Goal: Information Seeking & Learning: Learn about a topic

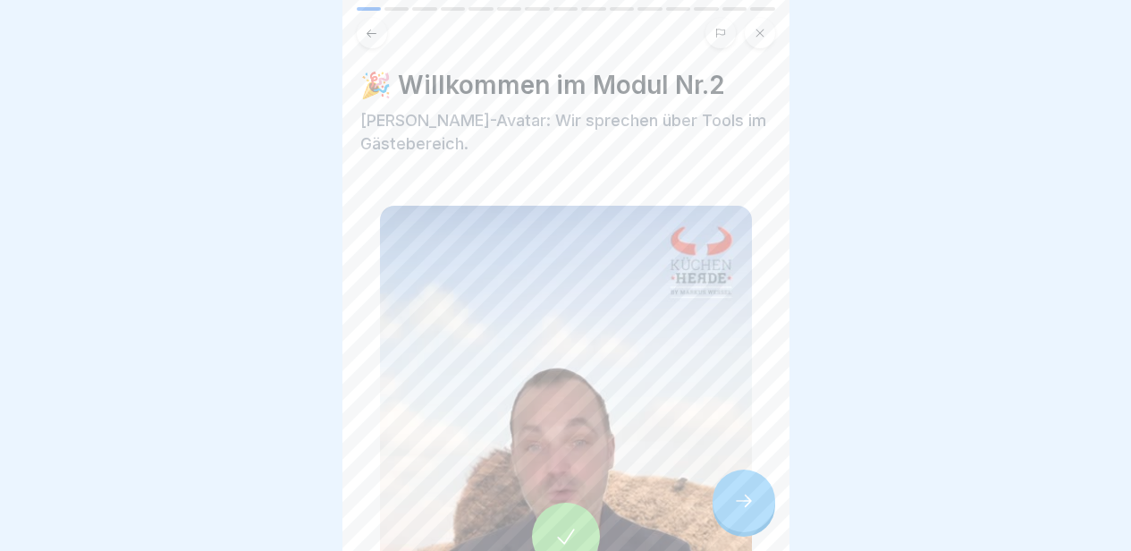
click at [744, 500] on icon at bounding box center [743, 500] width 21 height 21
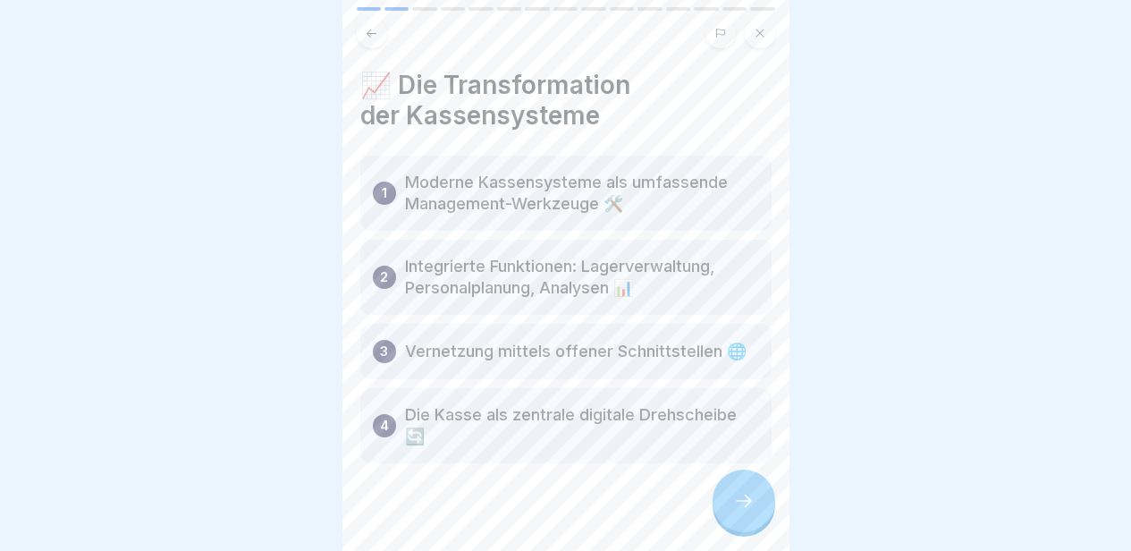
click at [744, 500] on icon at bounding box center [743, 500] width 21 height 21
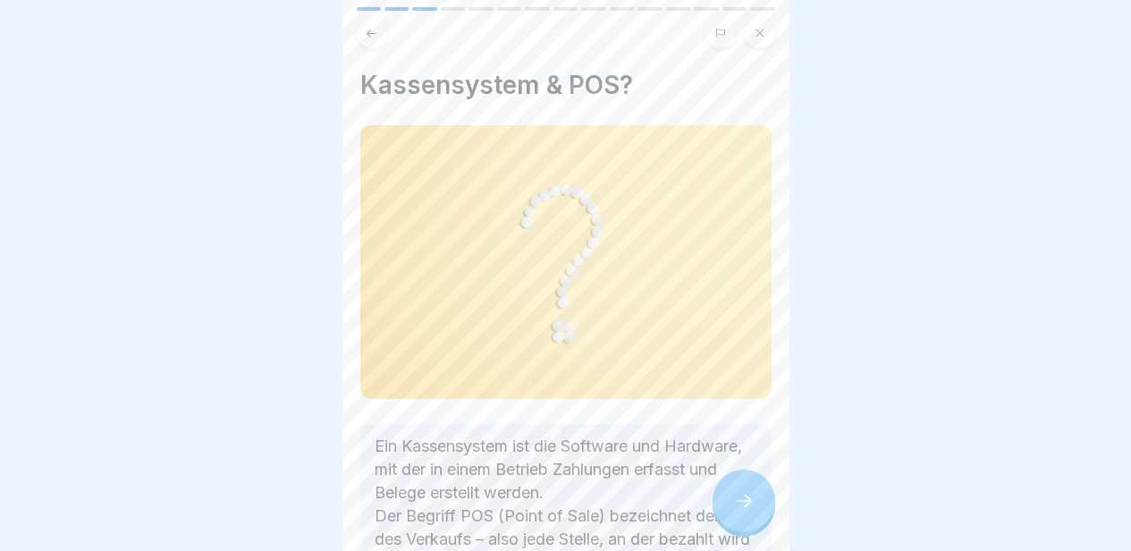
click at [744, 500] on icon at bounding box center [743, 500] width 21 height 21
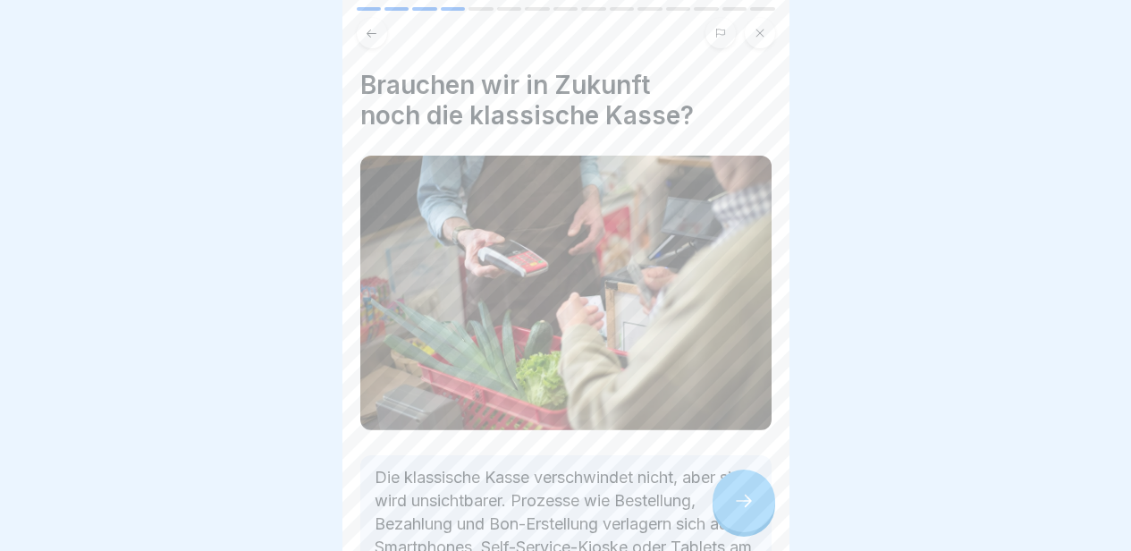
click at [744, 500] on icon at bounding box center [743, 500] width 21 height 21
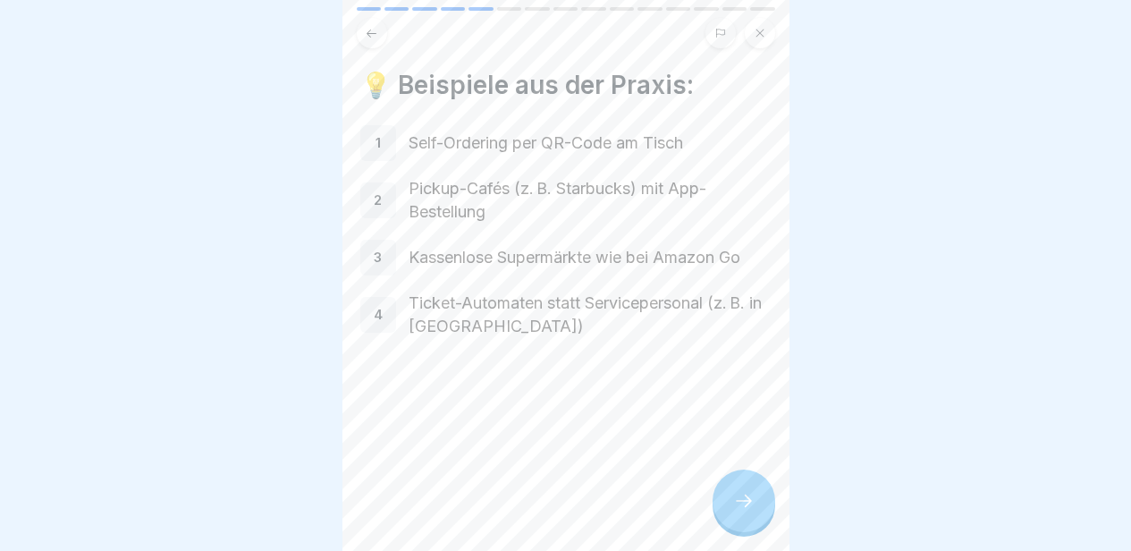
click at [744, 500] on icon at bounding box center [743, 500] width 21 height 21
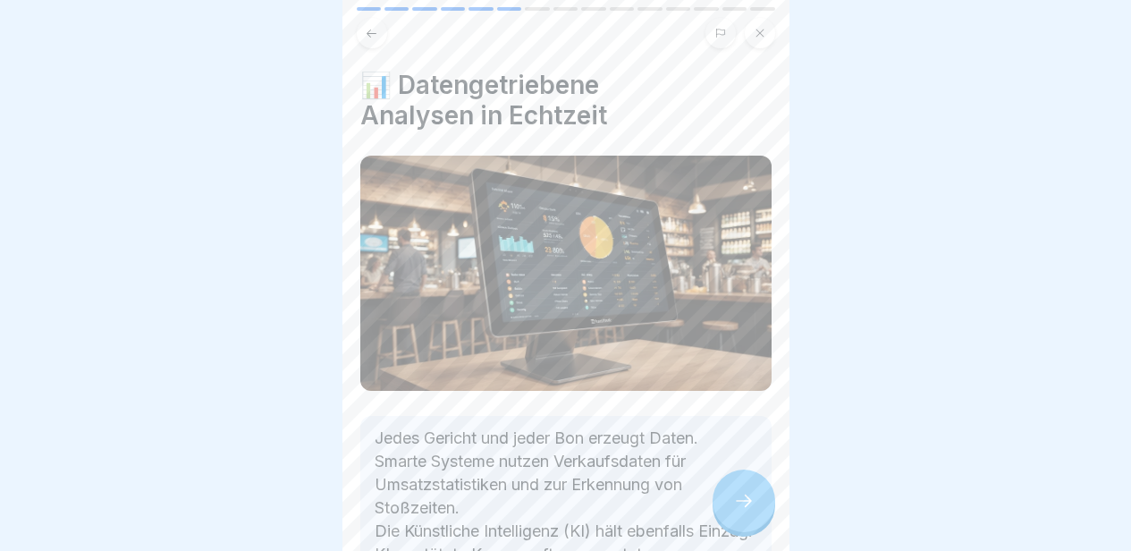
click at [744, 500] on icon at bounding box center [743, 500] width 21 height 21
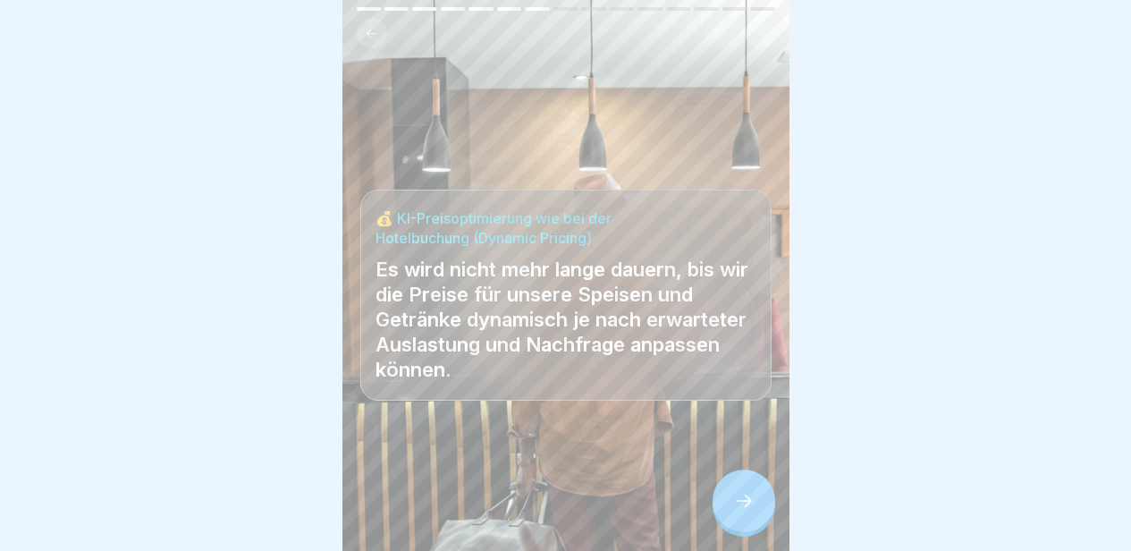
click at [744, 500] on icon at bounding box center [743, 500] width 21 height 21
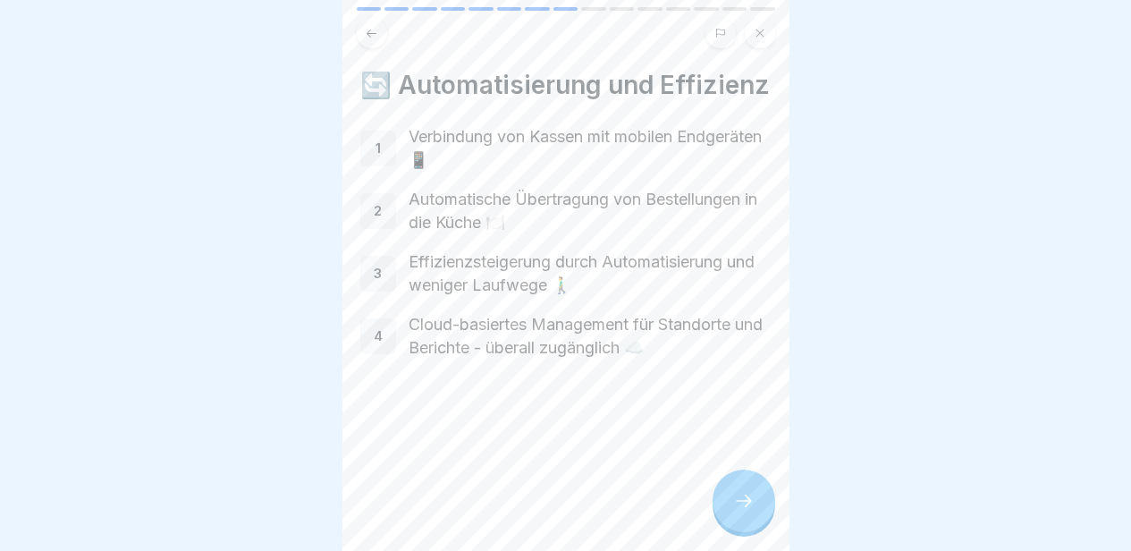
click at [744, 500] on icon at bounding box center [743, 500] width 21 height 21
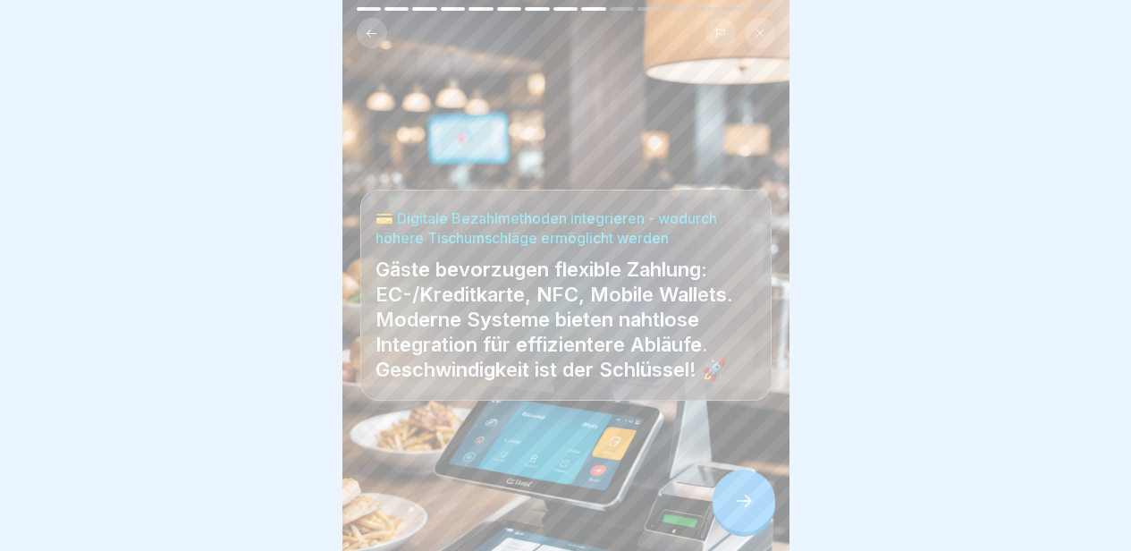
click at [742, 501] on icon at bounding box center [743, 500] width 21 height 21
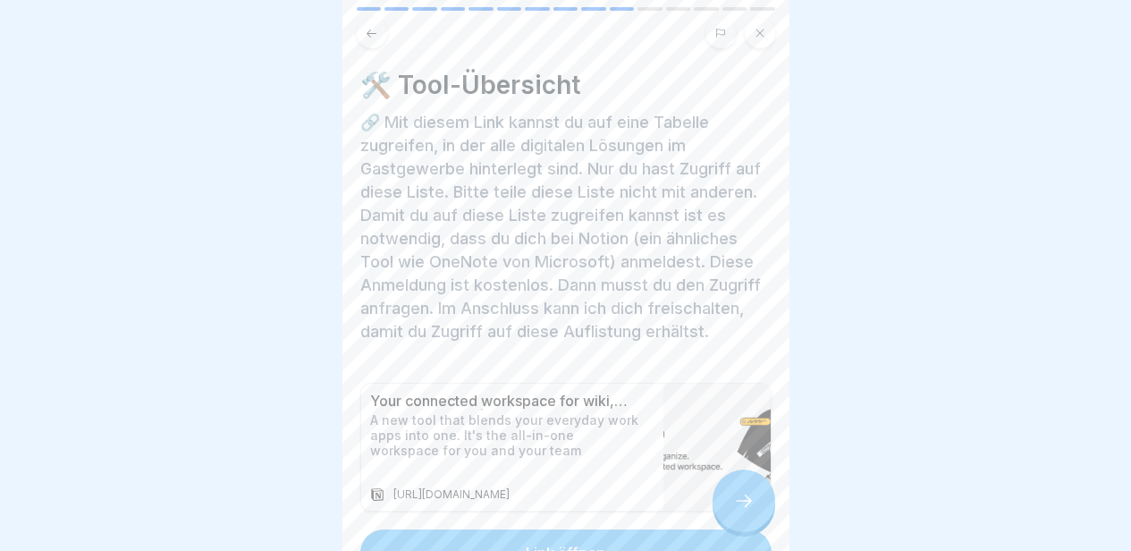
click at [742, 501] on icon at bounding box center [743, 500] width 21 height 21
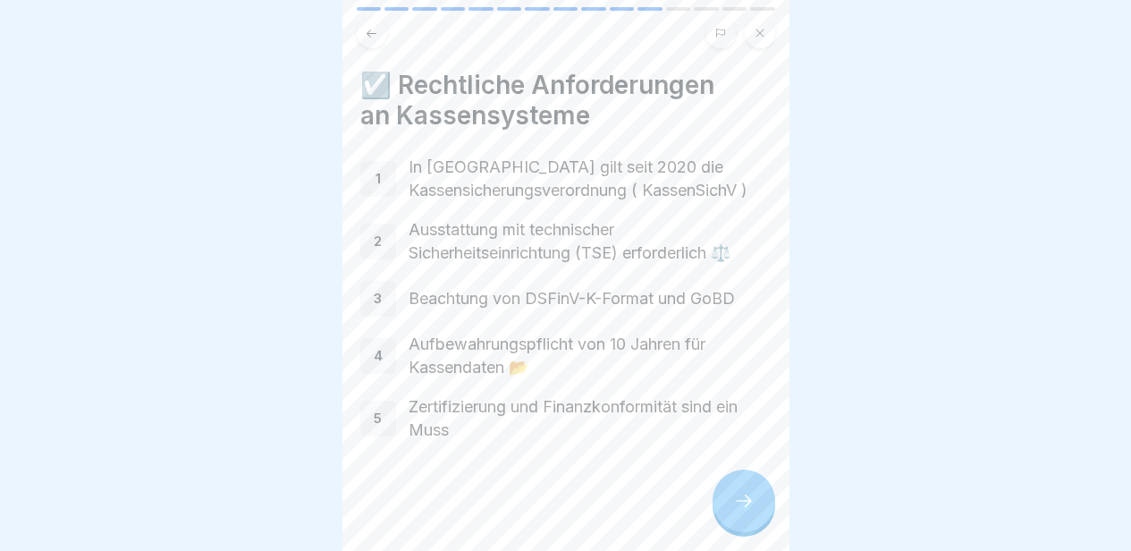
click at [742, 501] on icon at bounding box center [743, 500] width 21 height 21
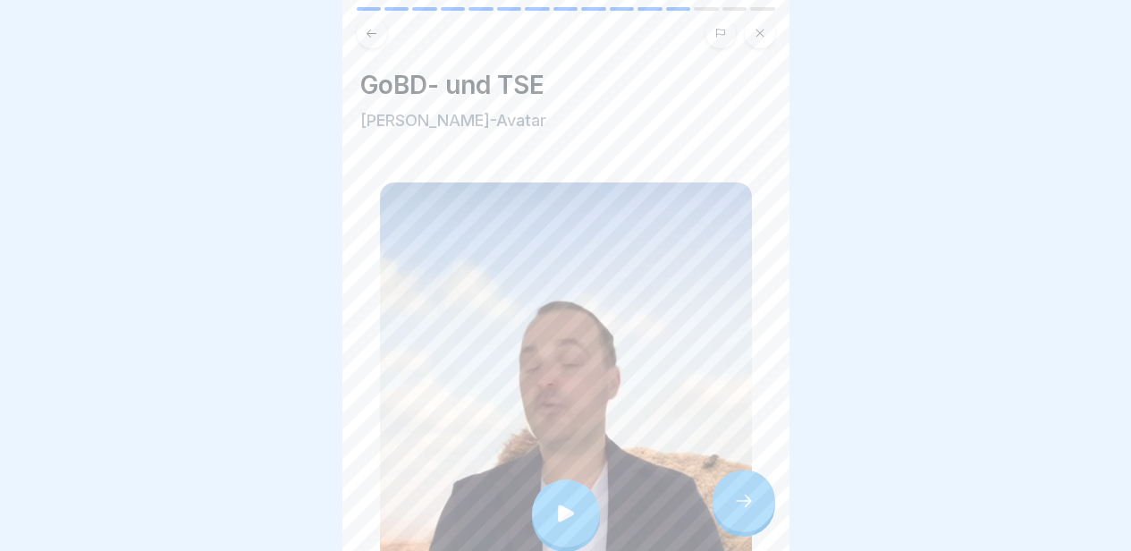
click at [742, 501] on icon at bounding box center [743, 500] width 21 height 21
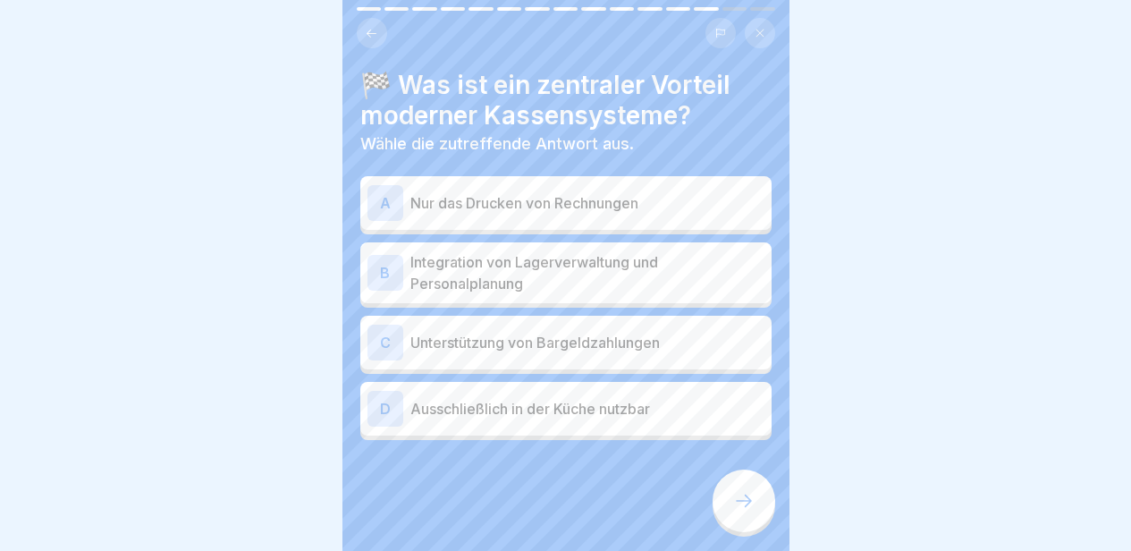
click at [599, 253] on p "Integration von Lagerverwaltung und Personalplanung" at bounding box center [587, 272] width 354 height 43
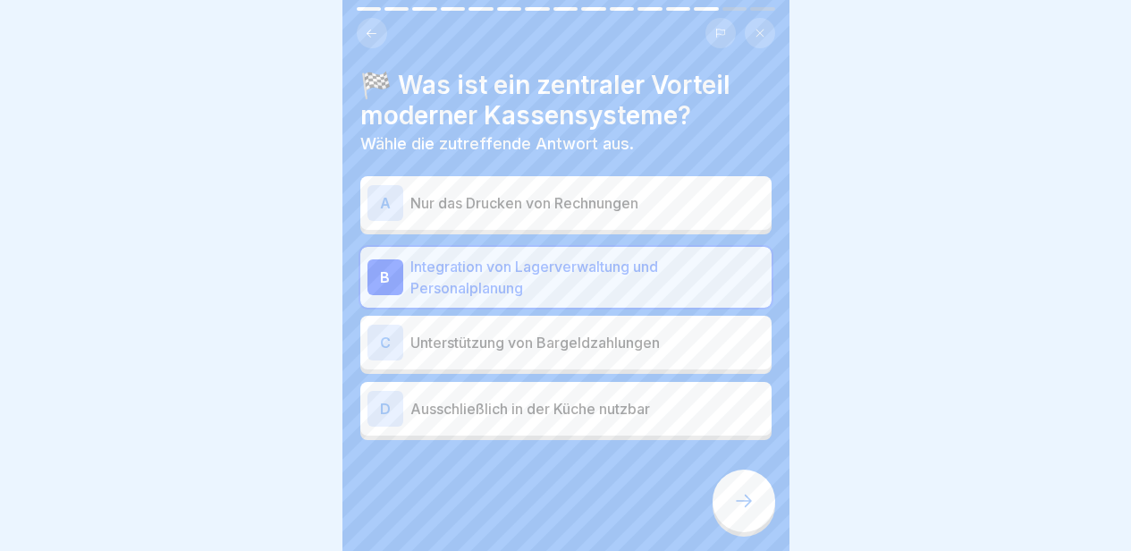
click at [607, 332] on p "Unterstützung von Bargeldzahlungen" at bounding box center [587, 342] width 354 height 21
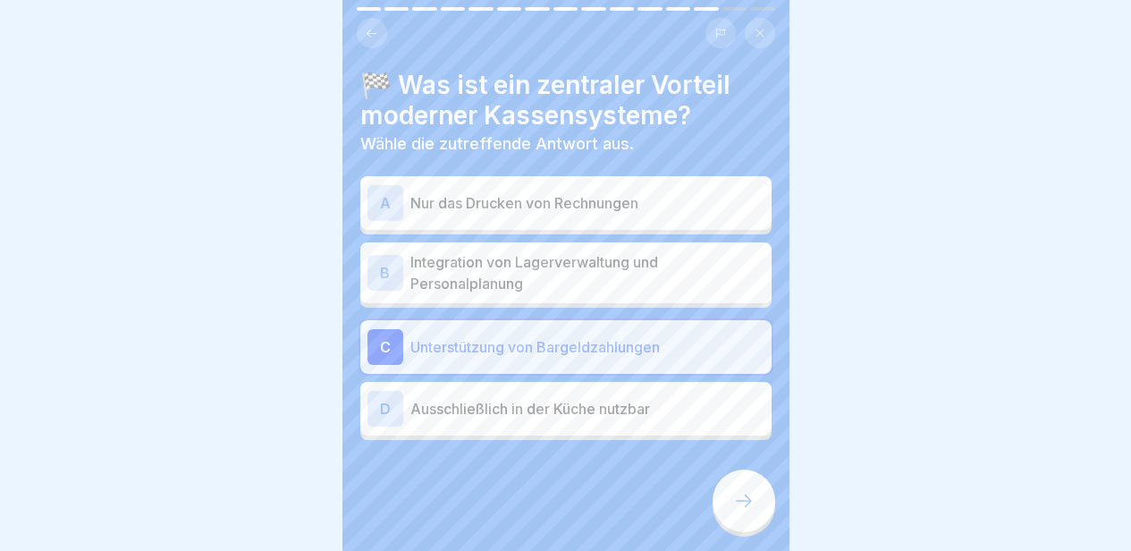
click at [736, 483] on div at bounding box center [744, 500] width 63 height 63
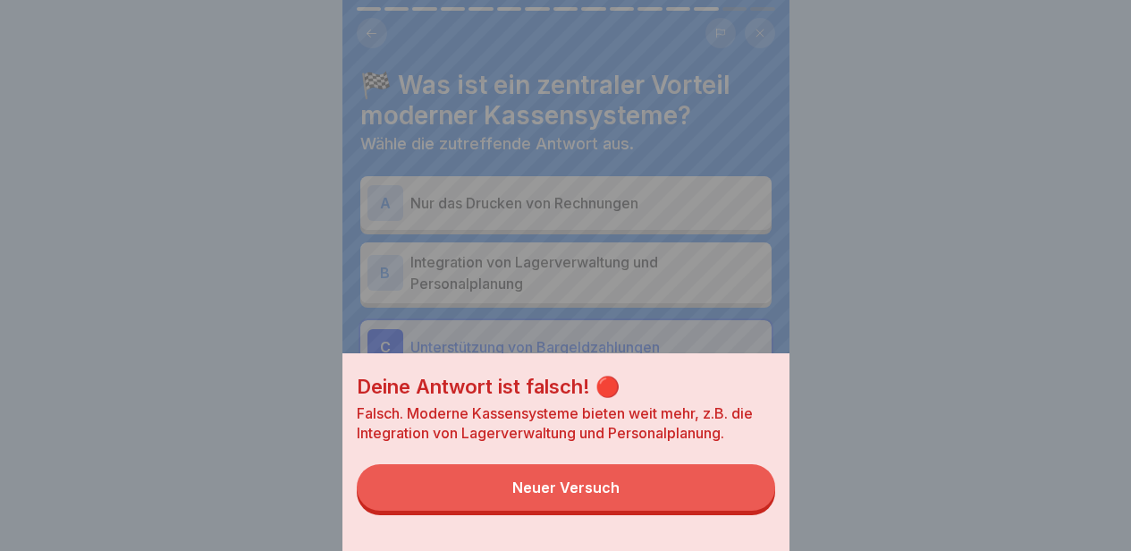
click at [733, 490] on button "Neuer Versuch" at bounding box center [566, 487] width 419 height 47
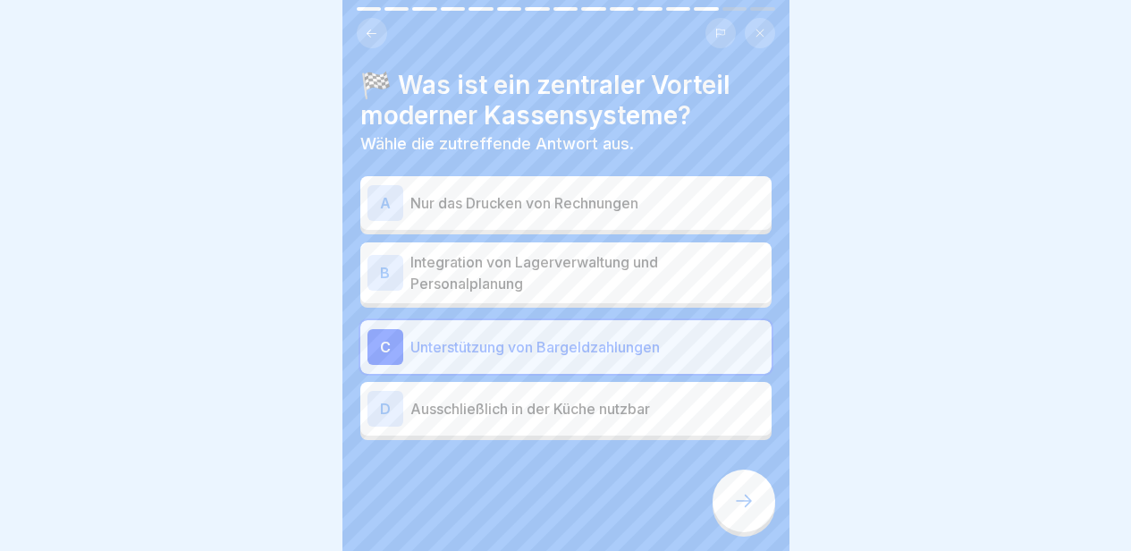
click at [604, 262] on p "Integration von Lagerverwaltung und Personalplanung" at bounding box center [587, 272] width 354 height 43
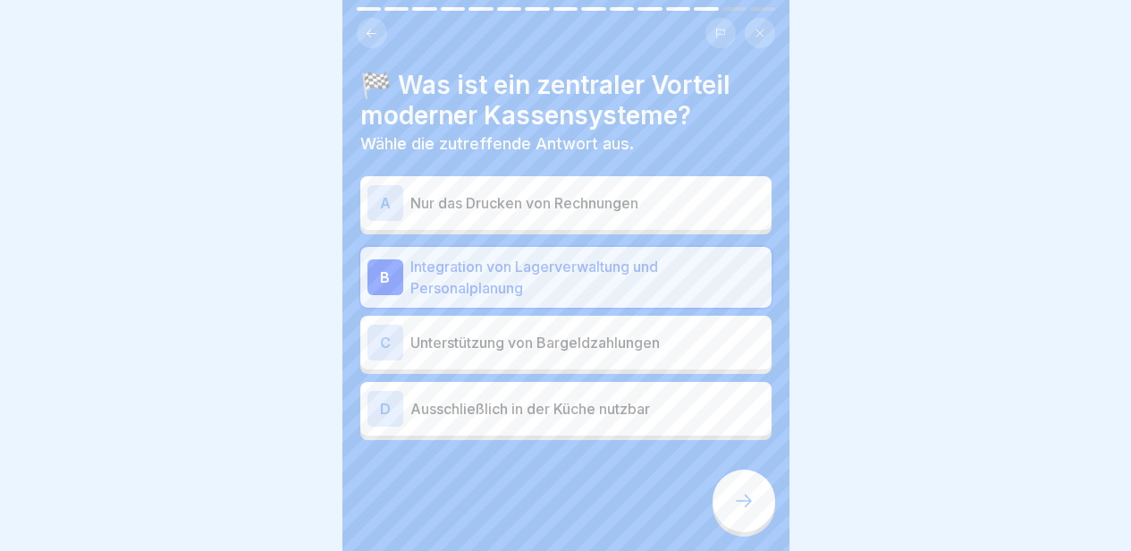
click at [753, 489] on div at bounding box center [744, 500] width 63 height 63
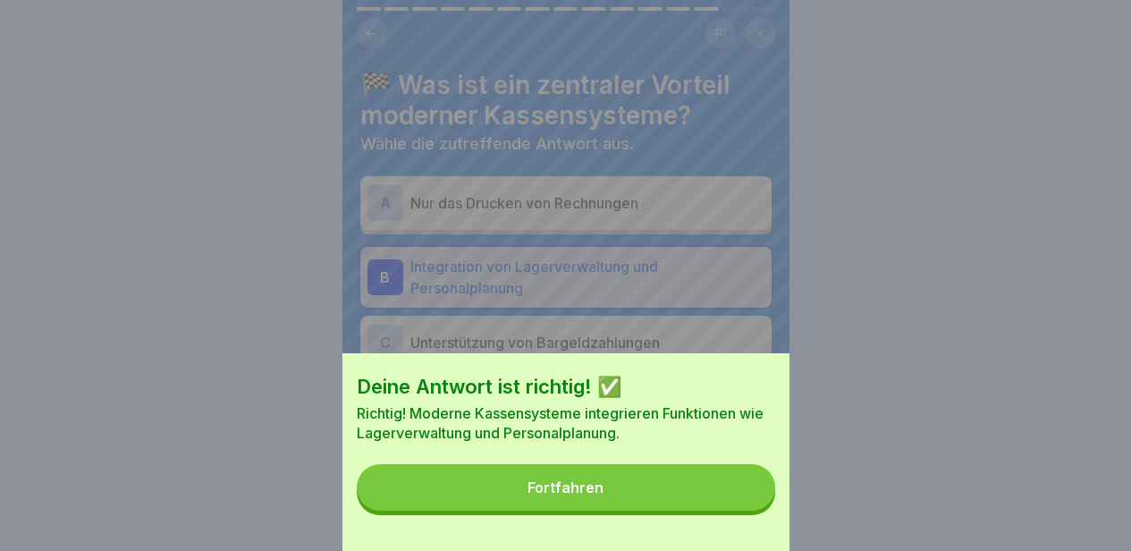
click at [725, 487] on button "Fortfahren" at bounding box center [566, 487] width 419 height 47
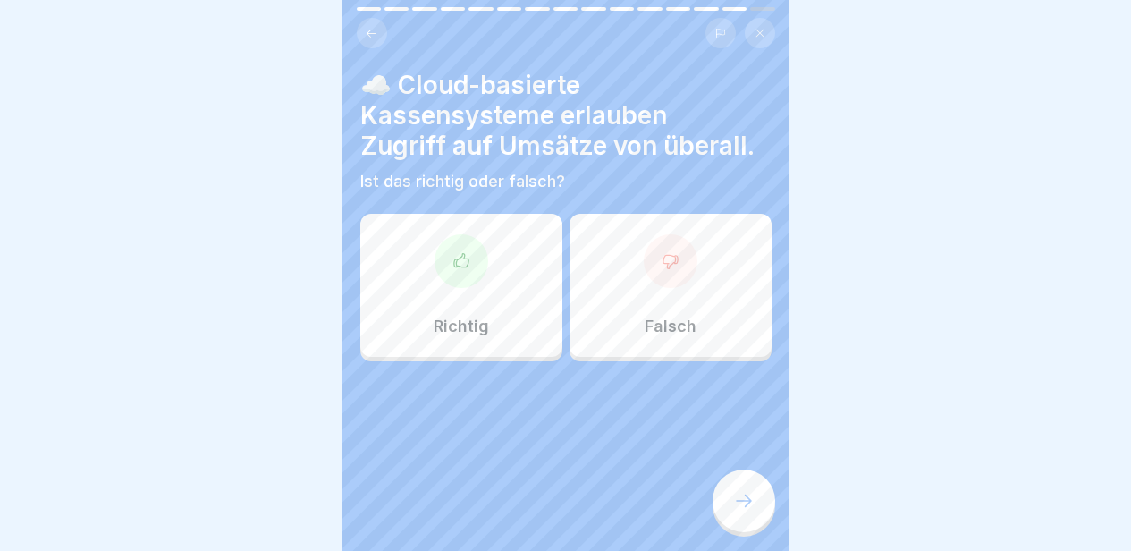
click at [488, 296] on div "Richtig" at bounding box center [461, 285] width 202 height 143
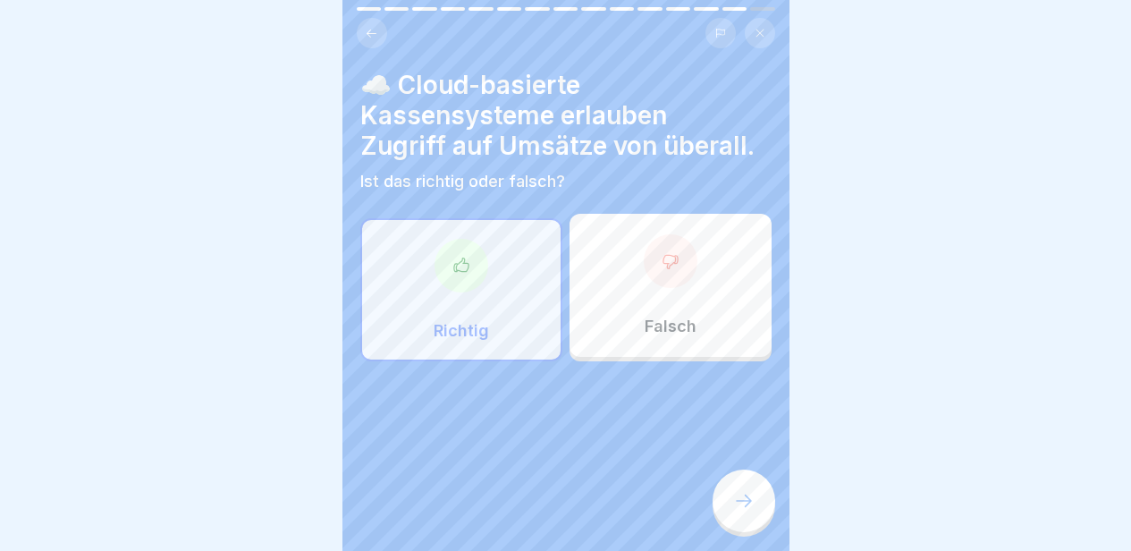
click at [488, 296] on div "Richtig" at bounding box center [461, 289] width 202 height 143
click at [737, 484] on div at bounding box center [744, 500] width 63 height 63
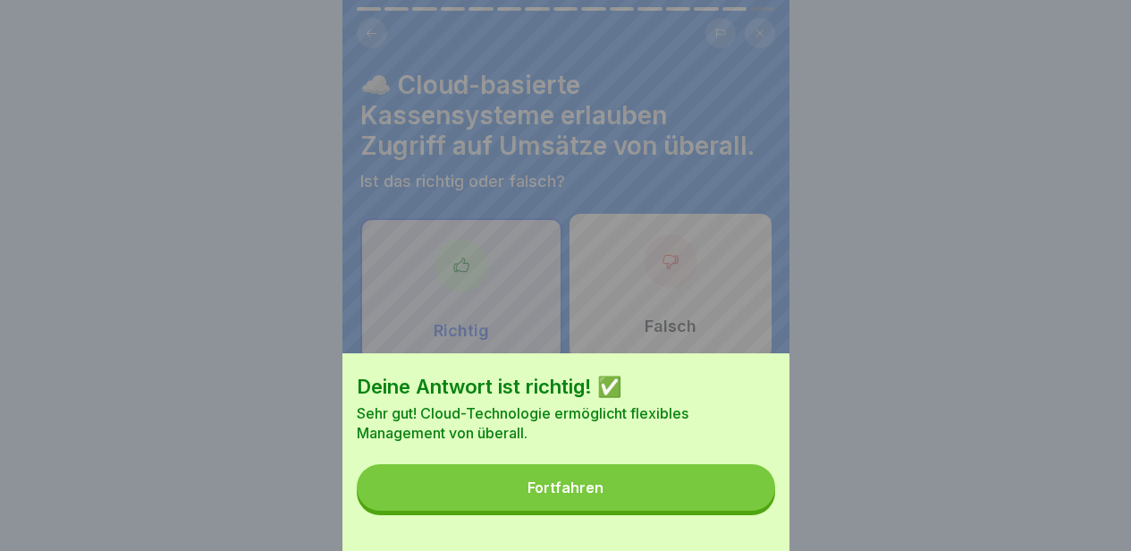
click at [690, 499] on button "Fortfahren" at bounding box center [566, 487] width 419 height 47
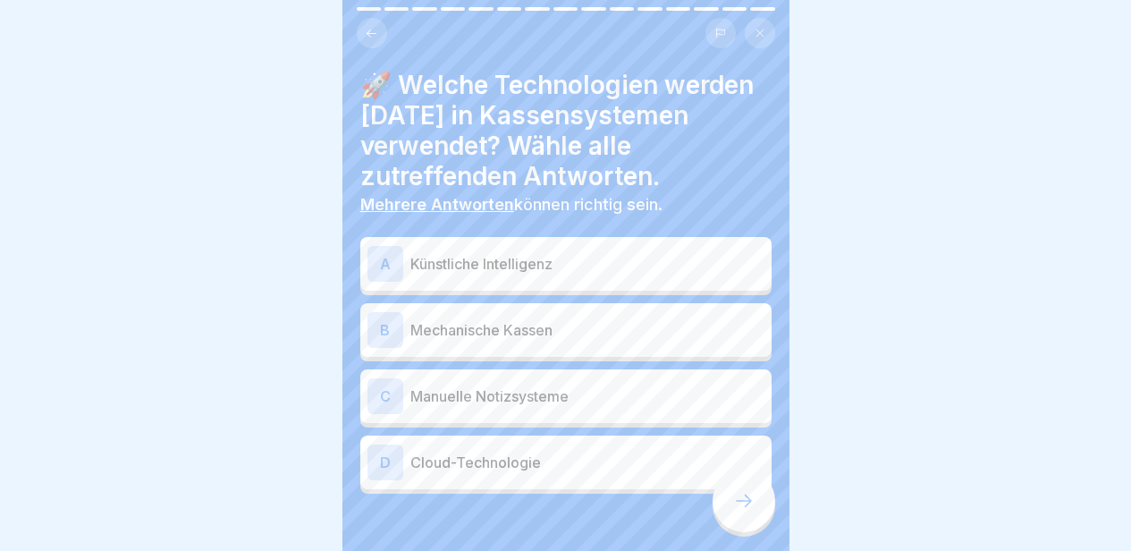
click at [559, 275] on p "Künstliche Intelligenz" at bounding box center [587, 263] width 354 height 21
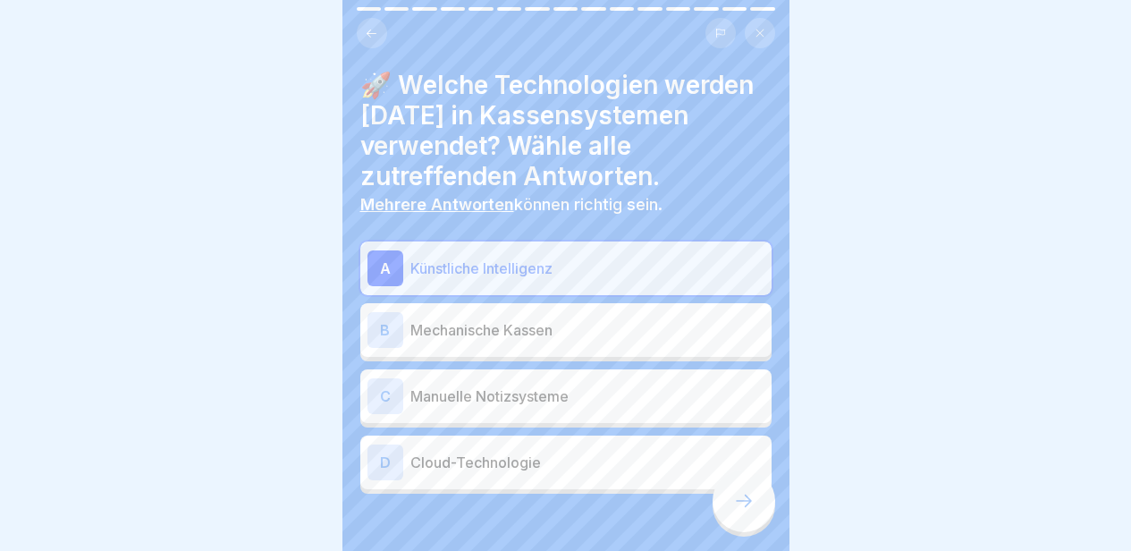
click at [684, 480] on div "D Cloud-Technologie" at bounding box center [566, 462] width 397 height 36
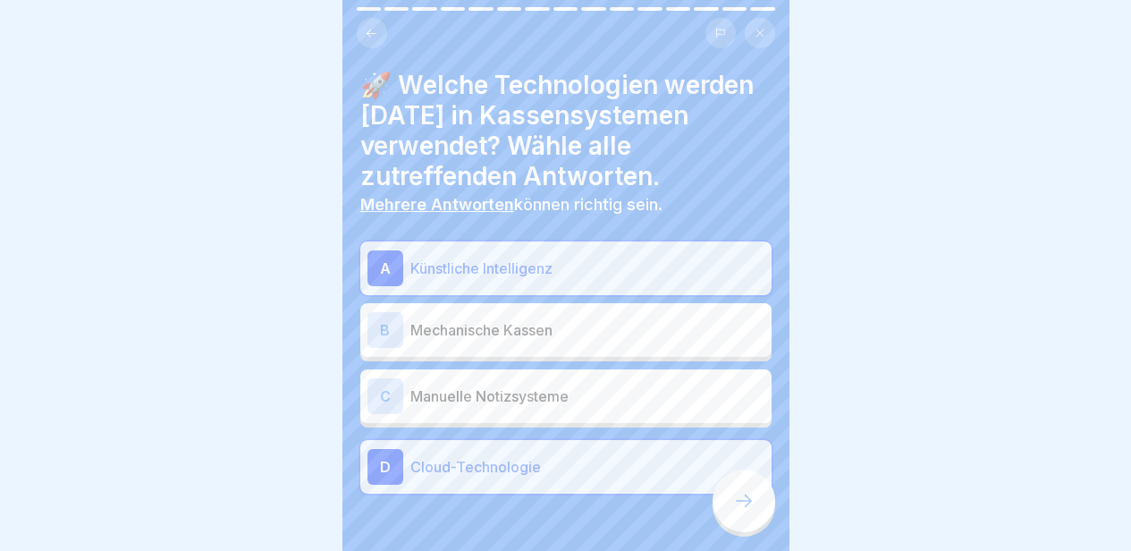
click at [739, 500] on icon at bounding box center [743, 500] width 21 height 21
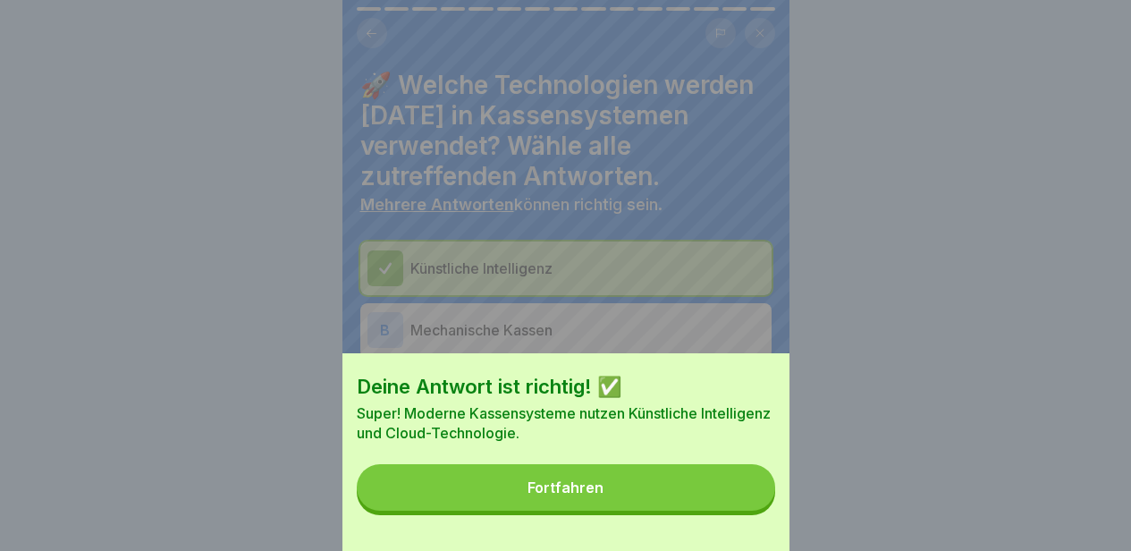
click at [736, 503] on button "Fortfahren" at bounding box center [566, 487] width 419 height 47
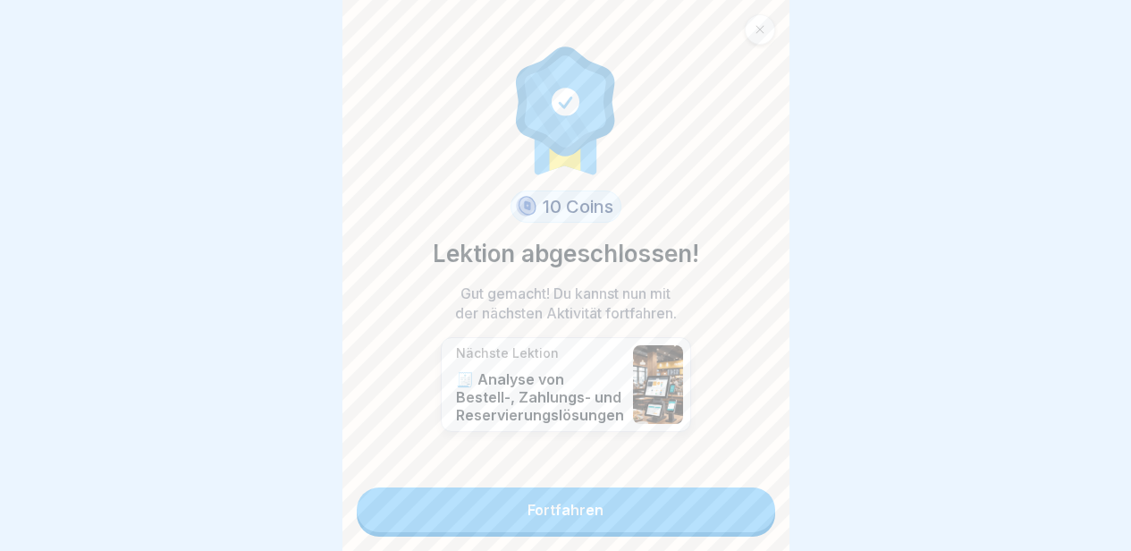
click at [736, 503] on link "Fortfahren" at bounding box center [566, 509] width 419 height 45
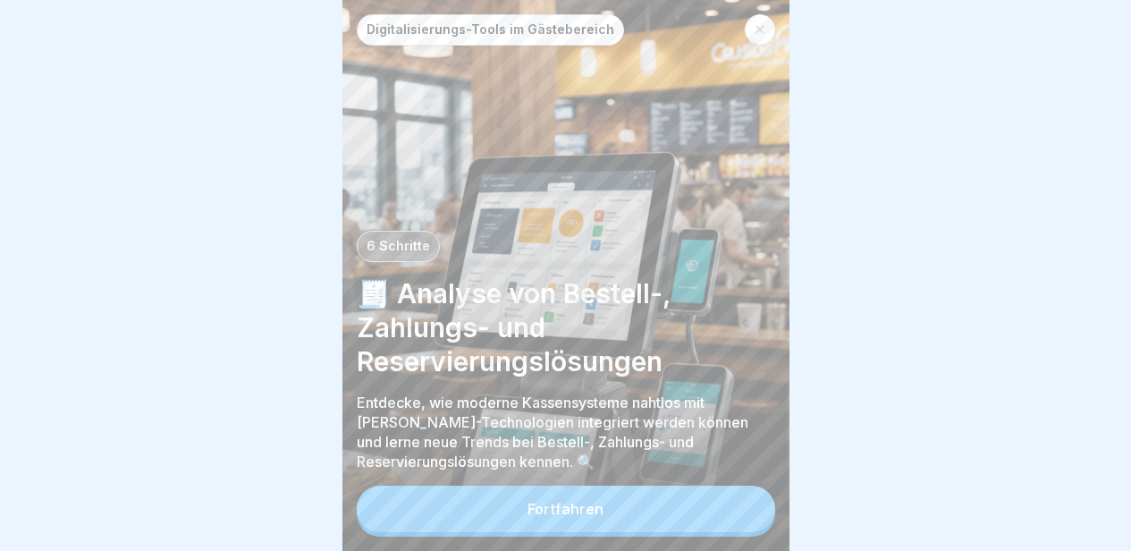
click at [736, 503] on button "Fortfahren" at bounding box center [566, 509] width 419 height 47
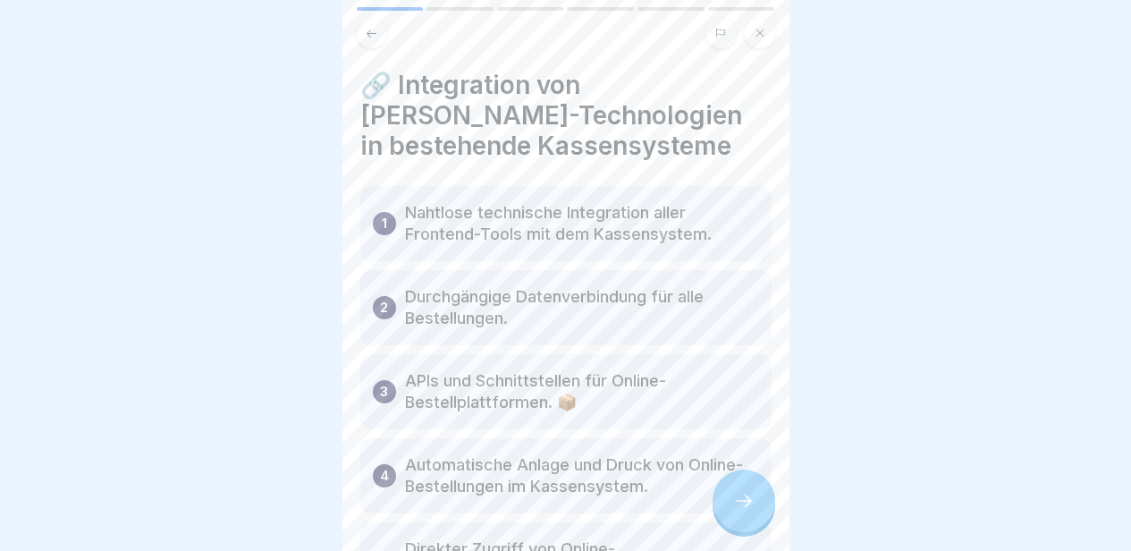
click at [736, 503] on icon at bounding box center [743, 500] width 21 height 21
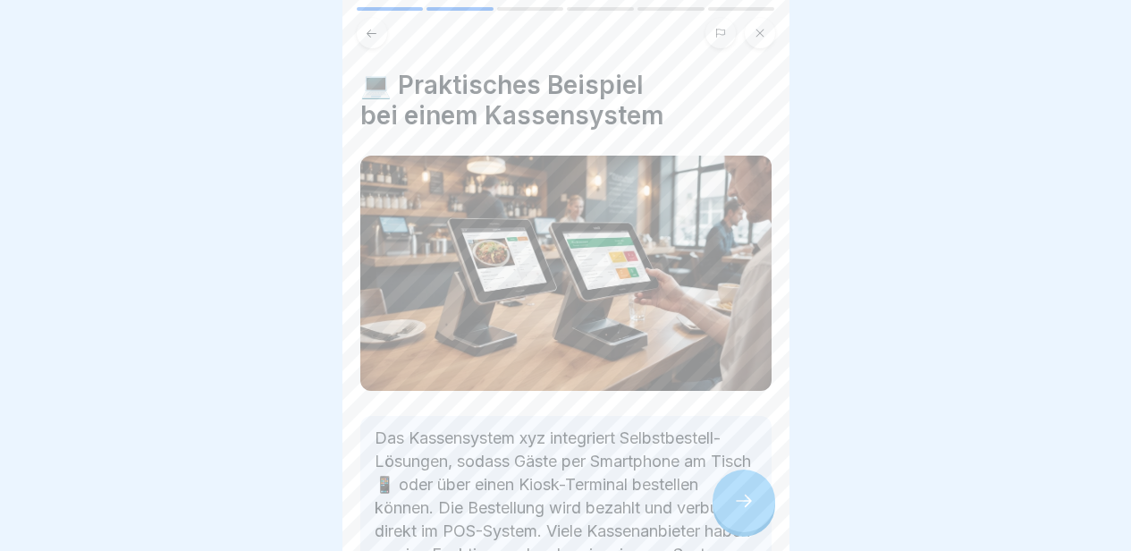
click at [736, 503] on icon at bounding box center [743, 500] width 21 height 21
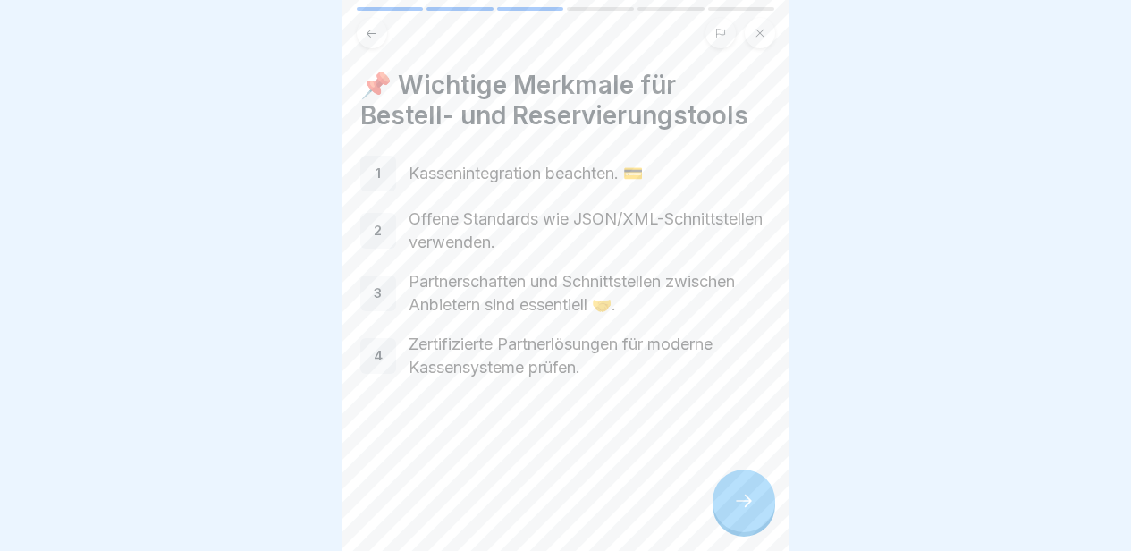
click at [736, 503] on icon at bounding box center [743, 500] width 21 height 21
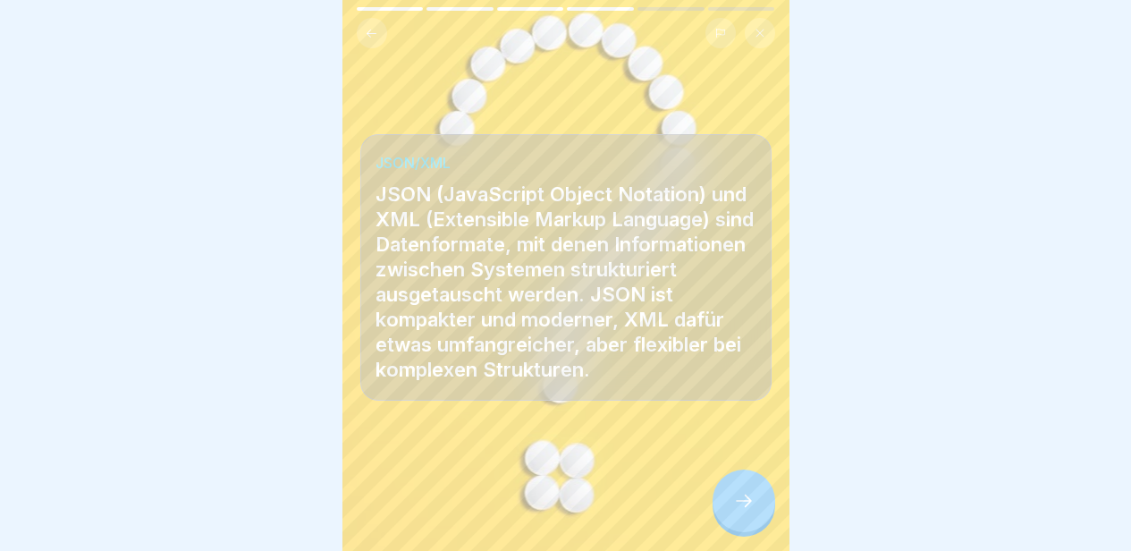
click at [736, 503] on icon at bounding box center [743, 500] width 21 height 21
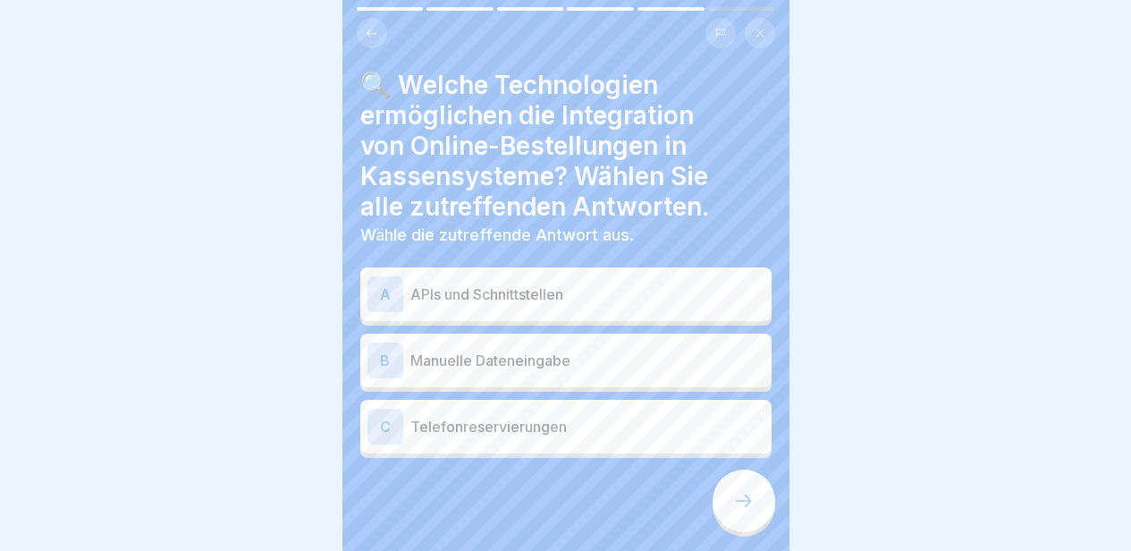
drag, startPoint x: 736, startPoint y: 503, endPoint x: 612, endPoint y: 322, distance: 219.3
click at [612, 322] on div "Digitalisierungs-Tools im Gästebereich 6 Schritte 🧾 Analyse von Bestell-, Zahlu…" at bounding box center [566, 275] width 447 height 551
click at [611, 309] on div "A APIs und Schnittstellen B Manuelle Dateneingabe C Telefonreservierungen" at bounding box center [565, 365] width 411 height 186
click at [612, 294] on div "A APIs und Schnittstellen" at bounding box center [566, 294] width 397 height 36
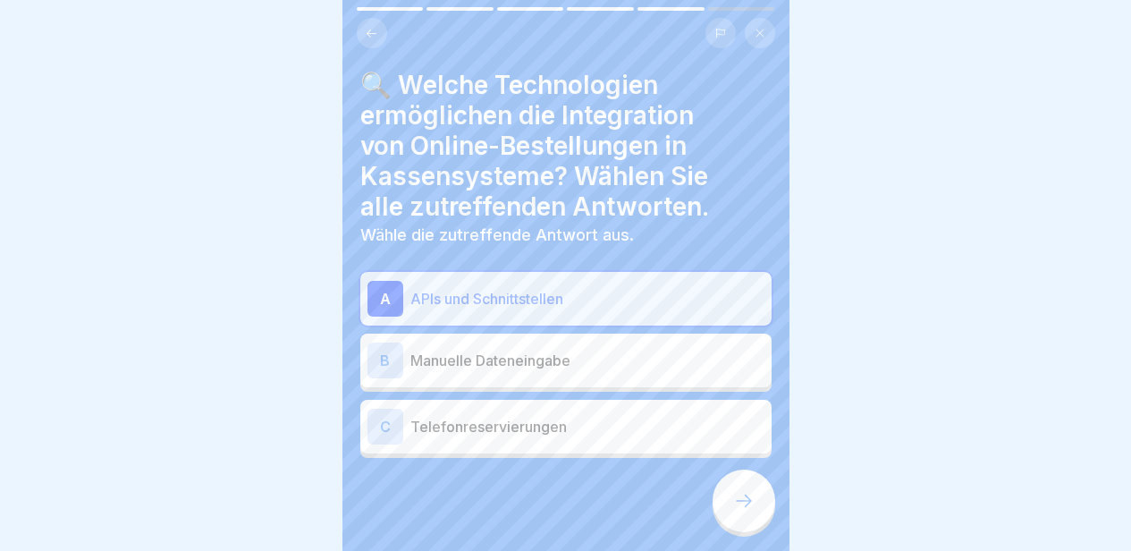
click at [748, 515] on div at bounding box center [744, 500] width 63 height 63
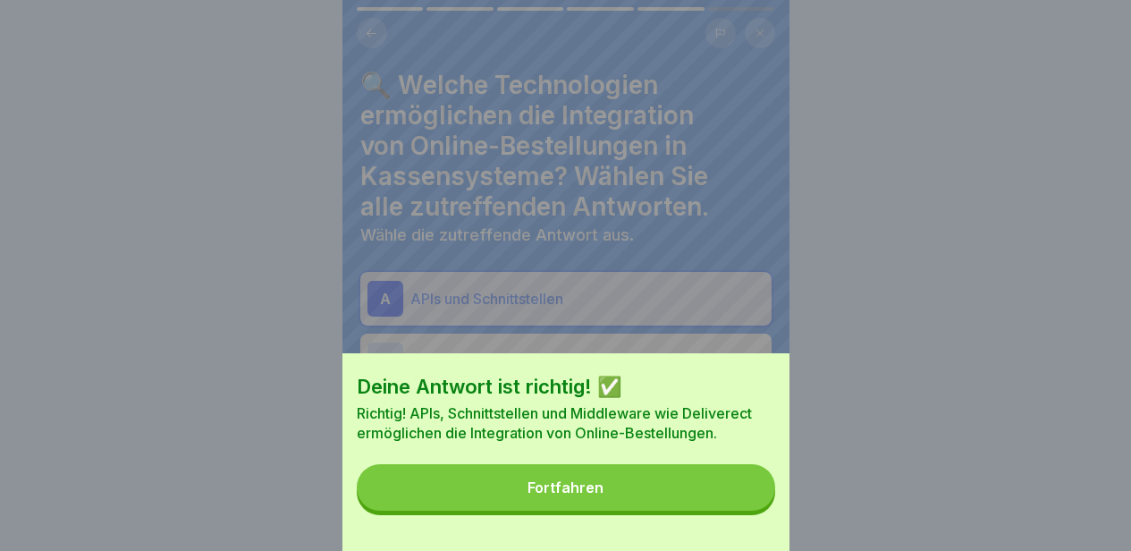
click at [747, 511] on button "Fortfahren" at bounding box center [566, 487] width 419 height 47
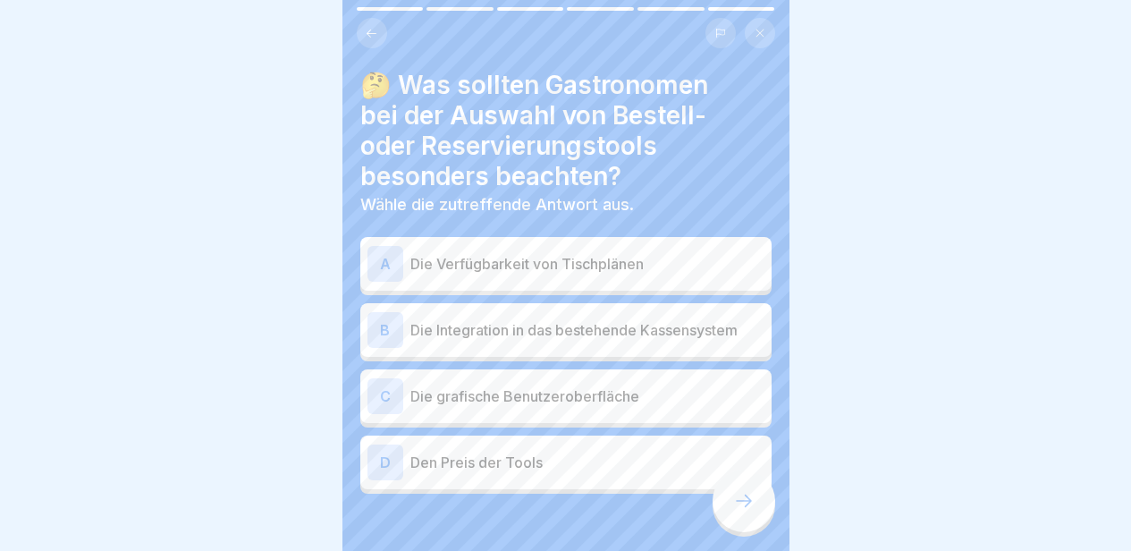
click at [639, 253] on p "Die Verfügbarkeit von Tischplänen" at bounding box center [587, 263] width 354 height 21
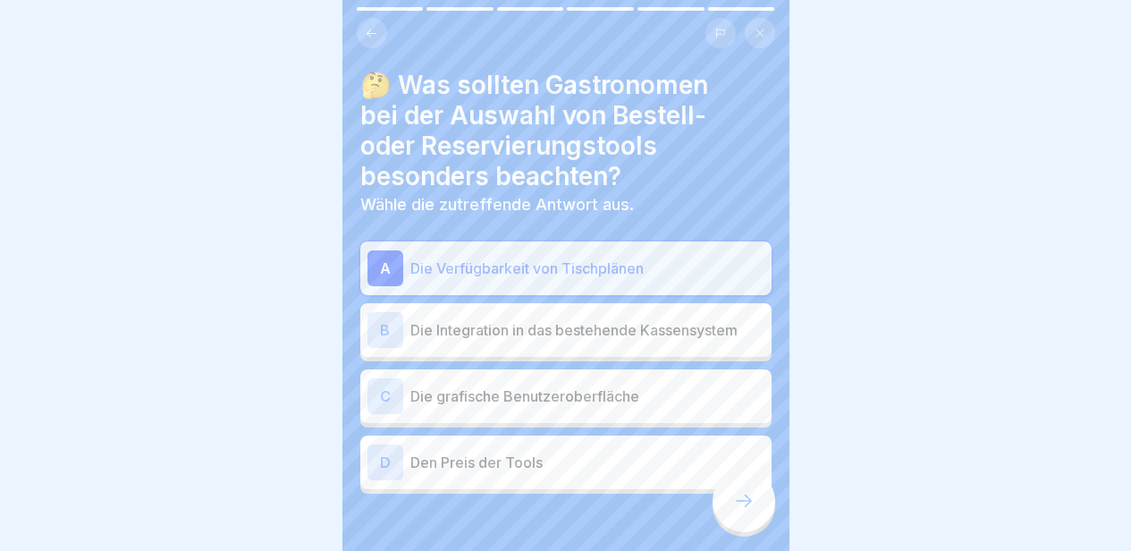
click at [650, 320] on p "Die Integration in das bestehende Kassensystem" at bounding box center [587, 329] width 354 height 21
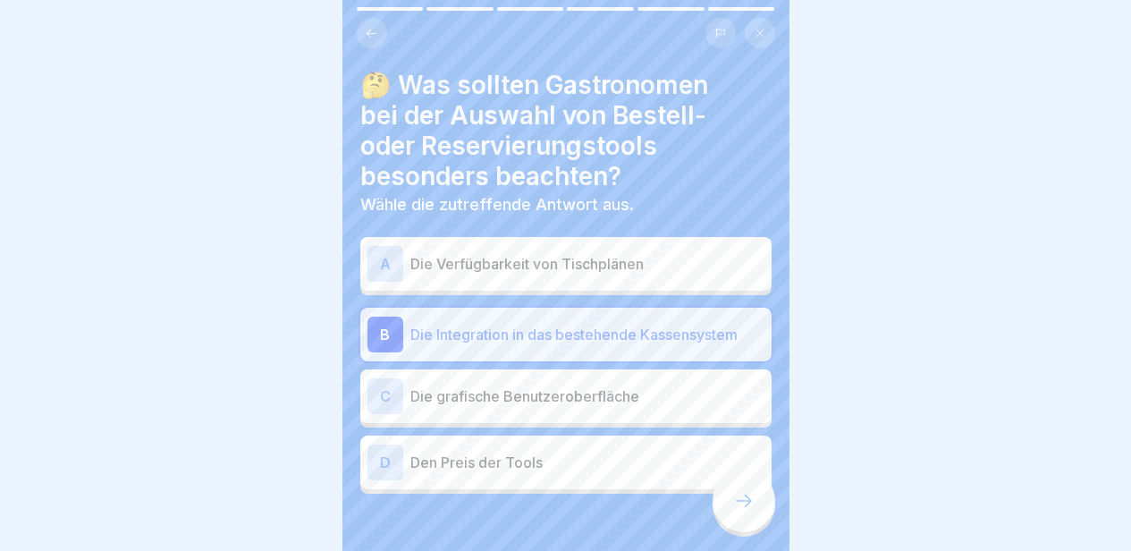
click at [639, 401] on div "C Die grafische Benutzeroberfläche" at bounding box center [565, 396] width 411 height 54
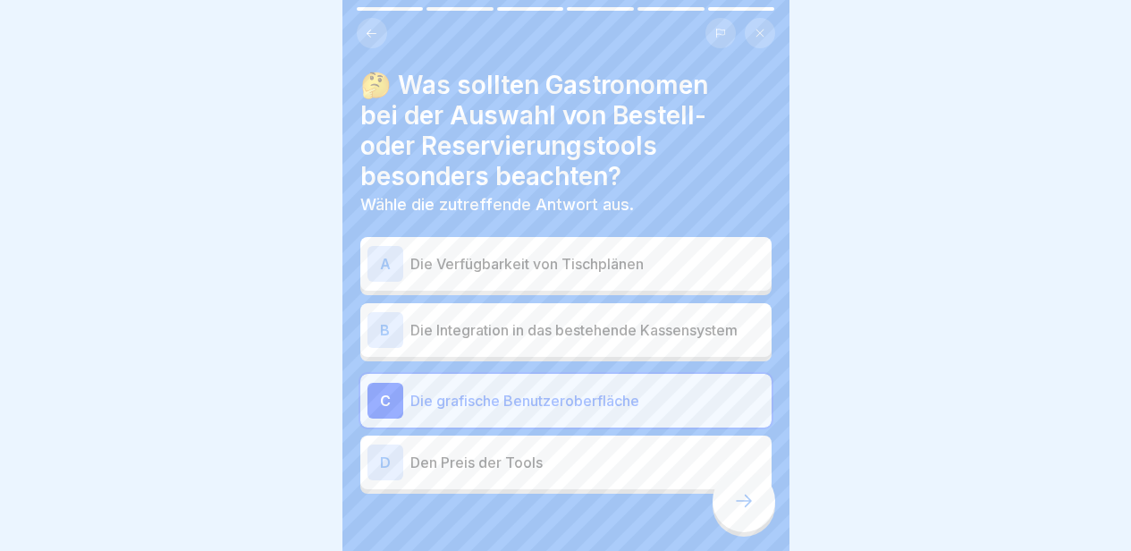
click at [741, 512] on div at bounding box center [744, 500] width 63 height 63
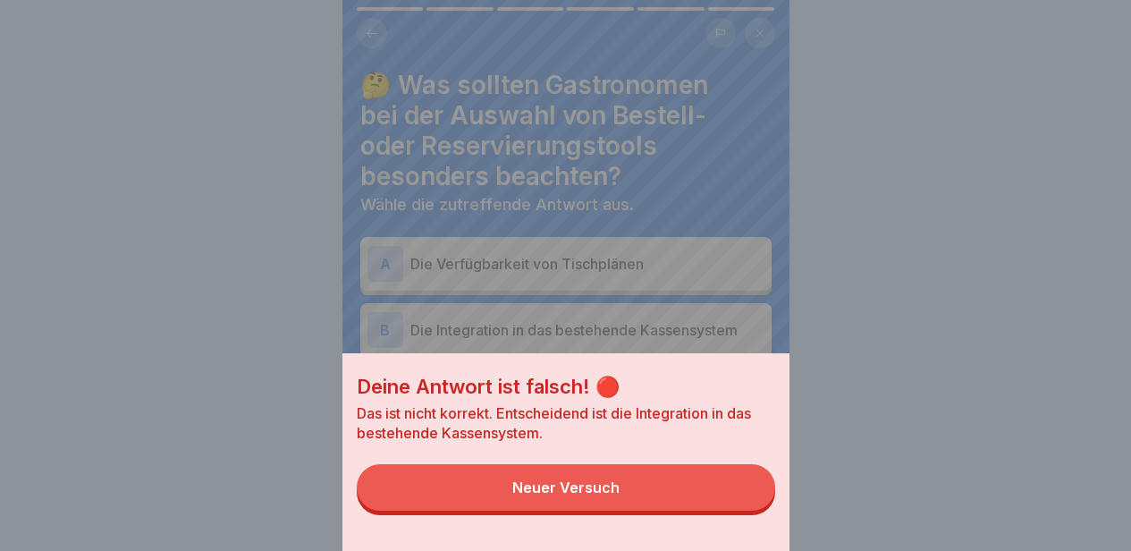
click at [741, 511] on button "Neuer Versuch" at bounding box center [566, 487] width 419 height 47
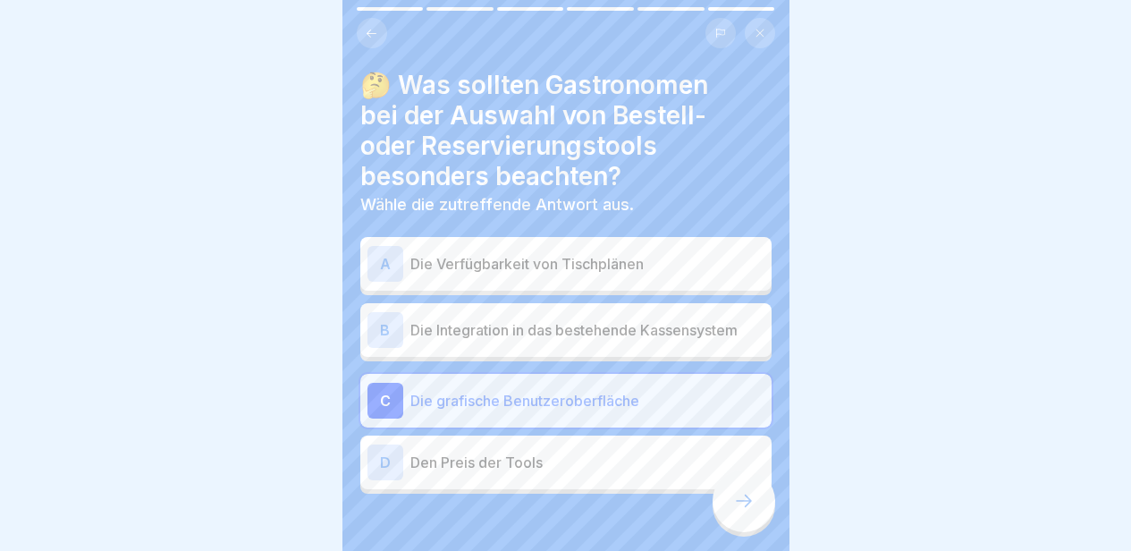
click at [683, 312] on div "B Die Integration in das bestehende Kassensystem" at bounding box center [566, 330] width 397 height 36
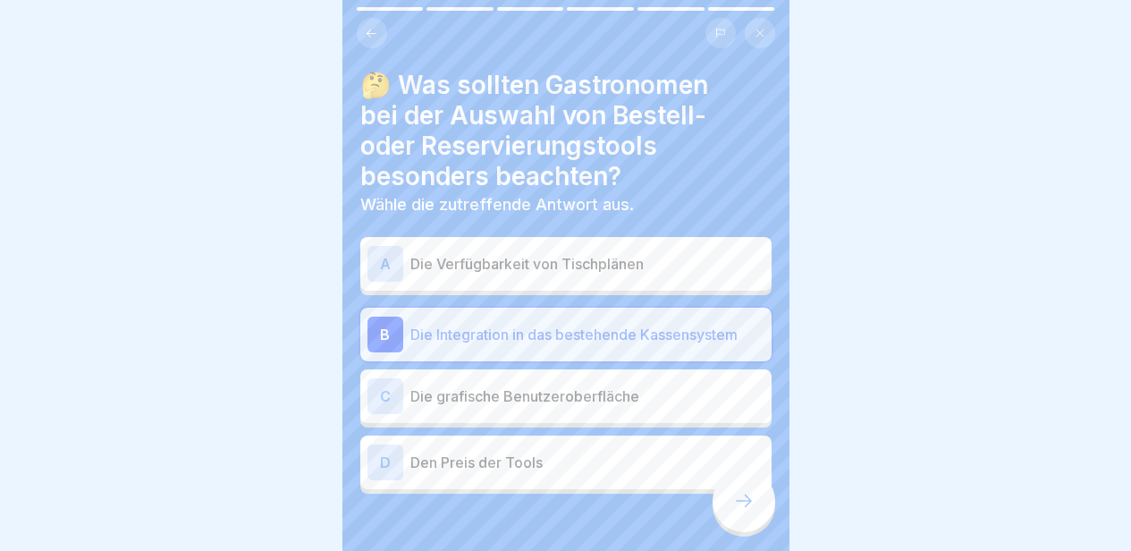
click at [742, 510] on icon at bounding box center [743, 500] width 21 height 21
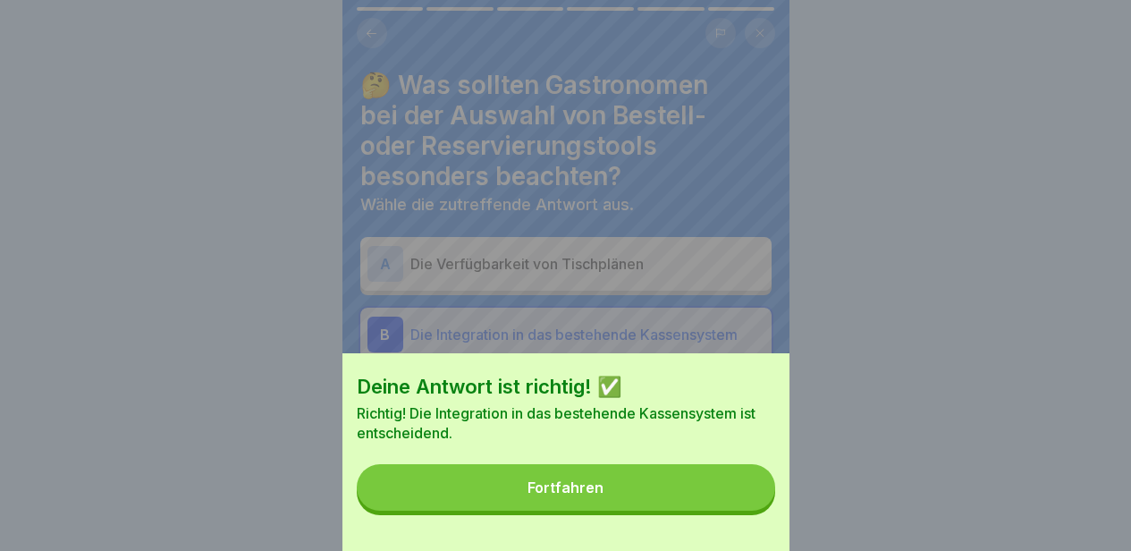
click at [738, 511] on button "Fortfahren" at bounding box center [566, 487] width 419 height 47
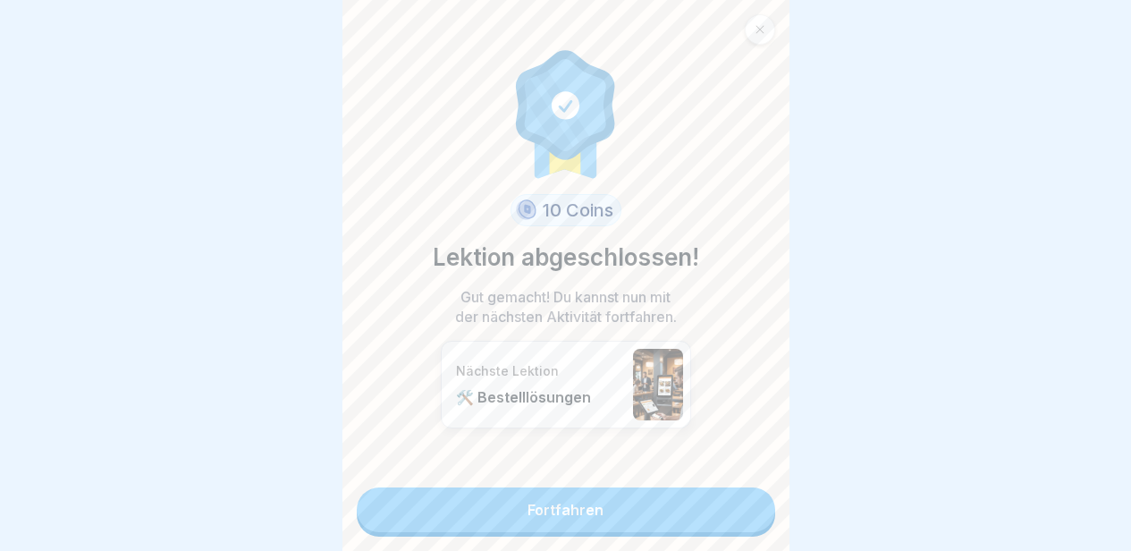
click at [738, 512] on link "Fortfahren" at bounding box center [566, 509] width 419 height 45
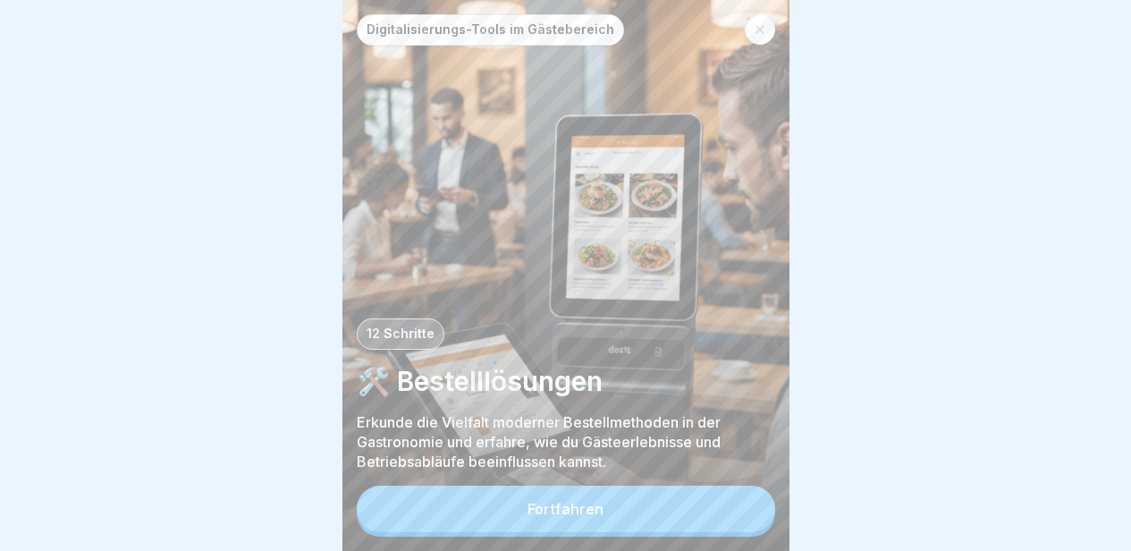
click at [738, 512] on button "Fortfahren" at bounding box center [566, 509] width 419 height 47
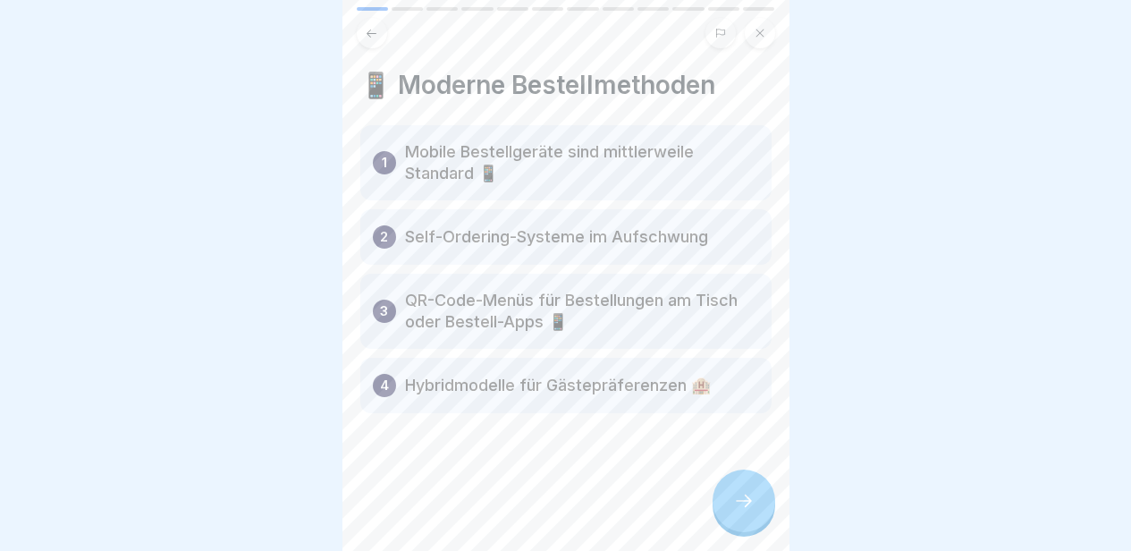
click at [738, 512] on div at bounding box center [744, 500] width 63 height 63
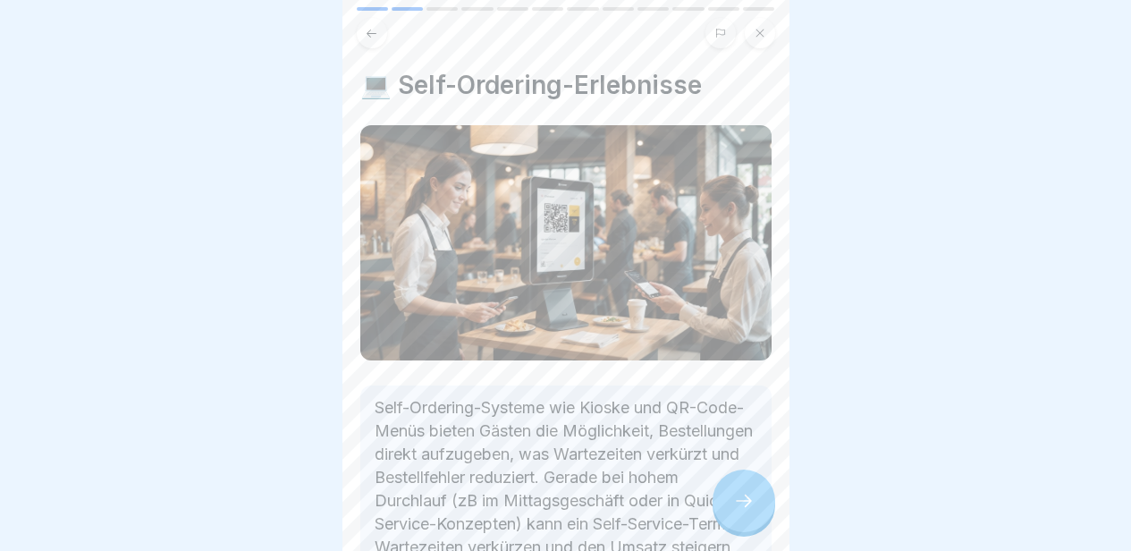
click at [738, 512] on div at bounding box center [744, 500] width 63 height 63
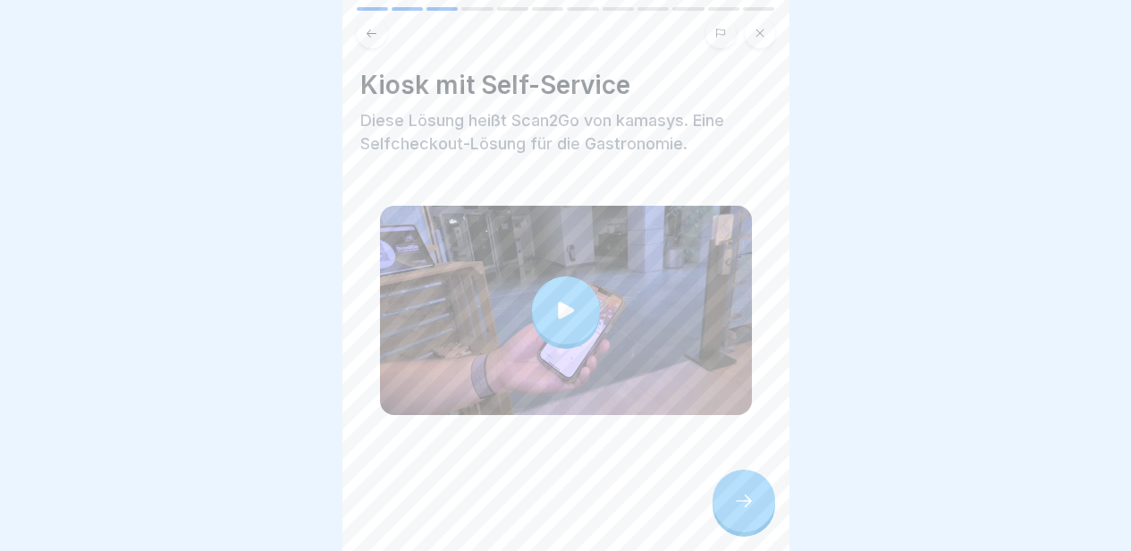
click at [738, 512] on div at bounding box center [744, 500] width 63 height 63
click at [739, 506] on icon at bounding box center [743, 500] width 21 height 21
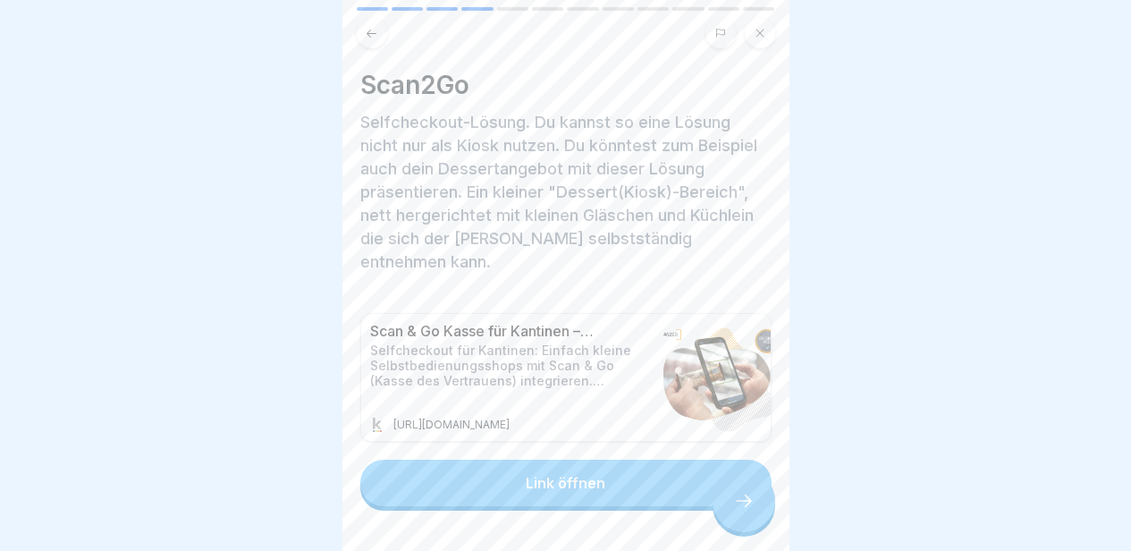
click at [739, 506] on icon at bounding box center [743, 500] width 21 height 21
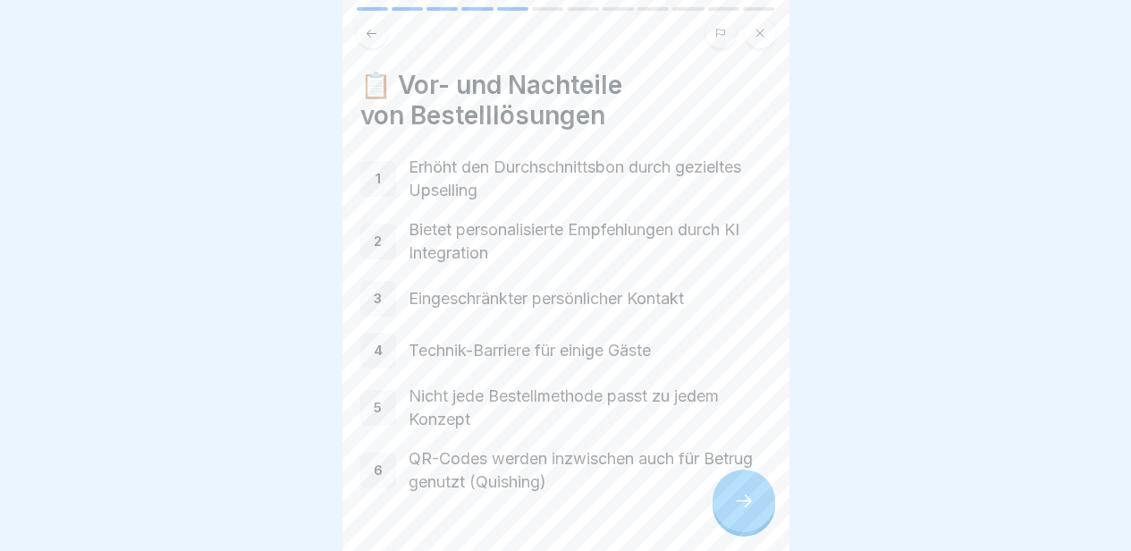
click at [739, 506] on icon at bounding box center [743, 500] width 21 height 21
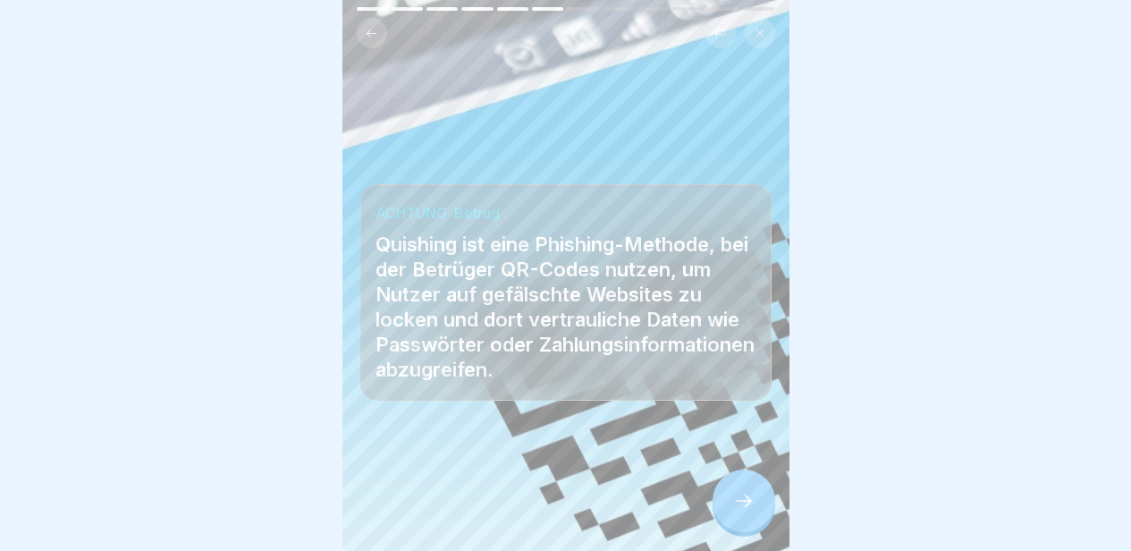
click at [739, 506] on icon at bounding box center [743, 500] width 21 height 21
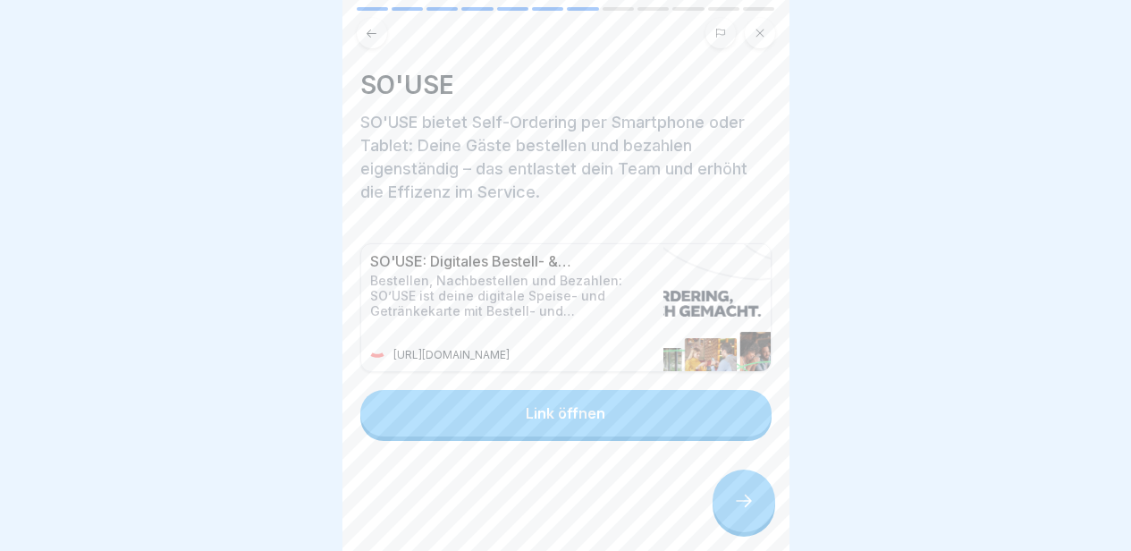
click at [739, 506] on icon at bounding box center [743, 500] width 21 height 21
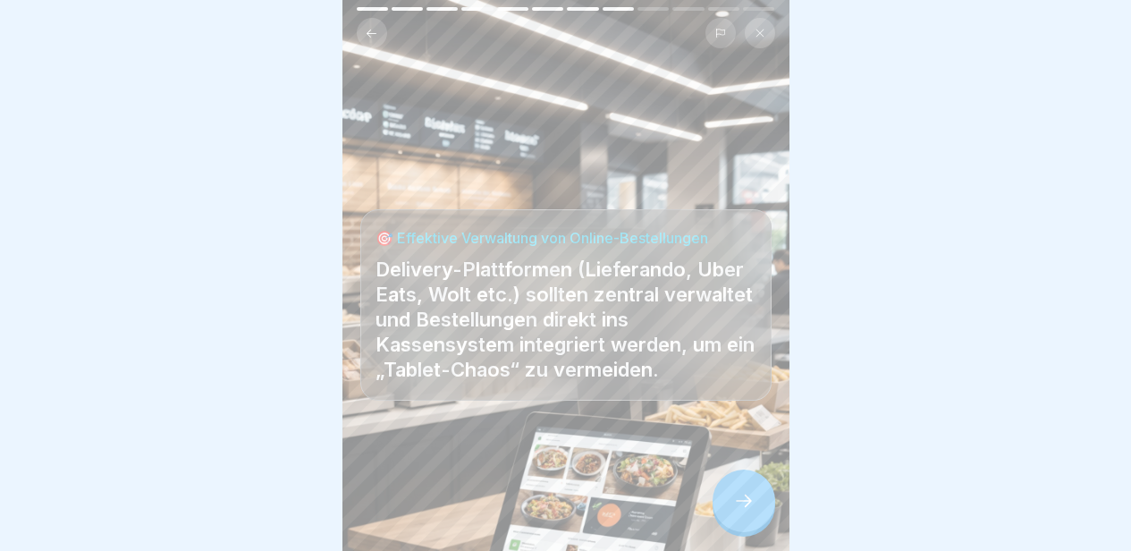
click at [739, 506] on icon at bounding box center [743, 500] width 21 height 21
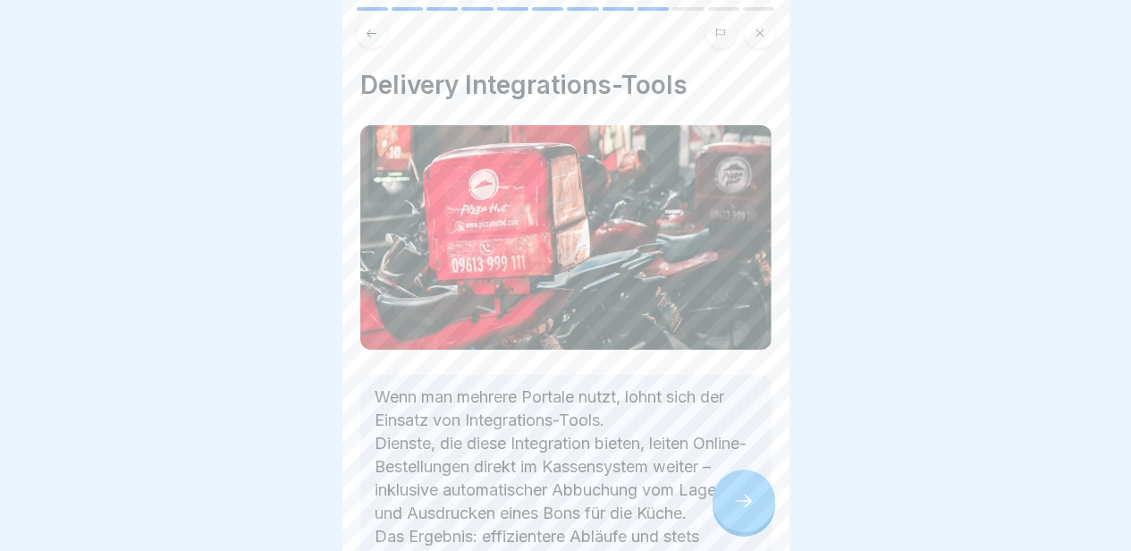
click at [739, 506] on icon at bounding box center [743, 500] width 21 height 21
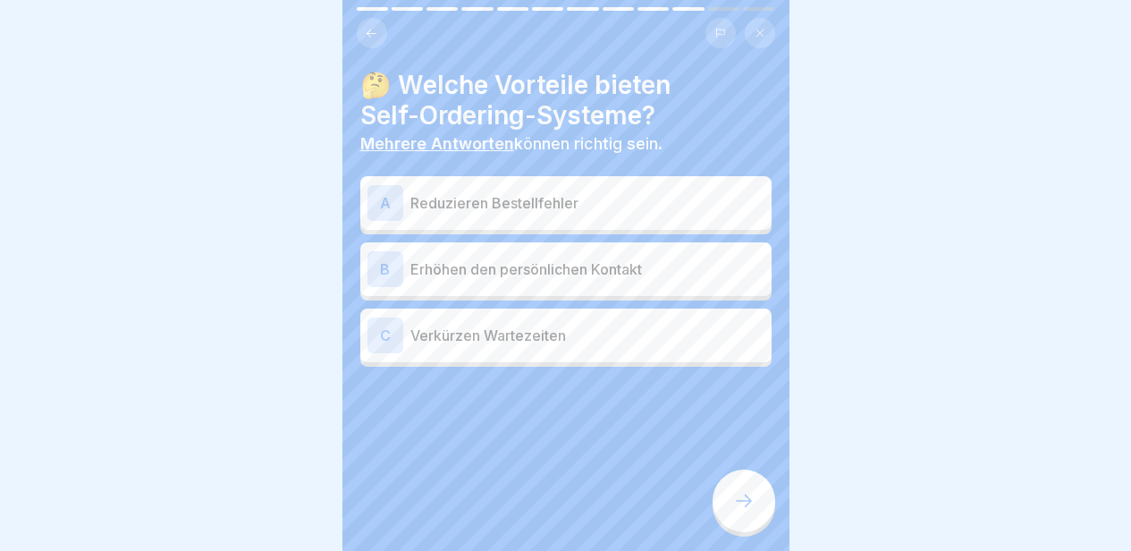
click at [604, 205] on div "A Reduzieren Bestellfehler" at bounding box center [566, 203] width 397 height 36
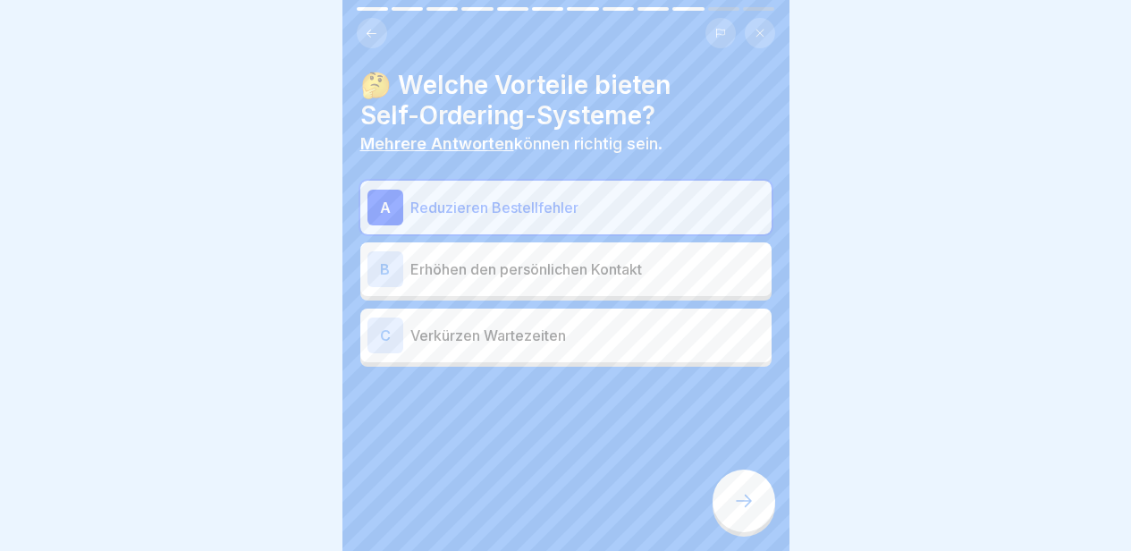
click at [582, 309] on div "C Verkürzen Wartezeiten" at bounding box center [565, 336] width 411 height 54
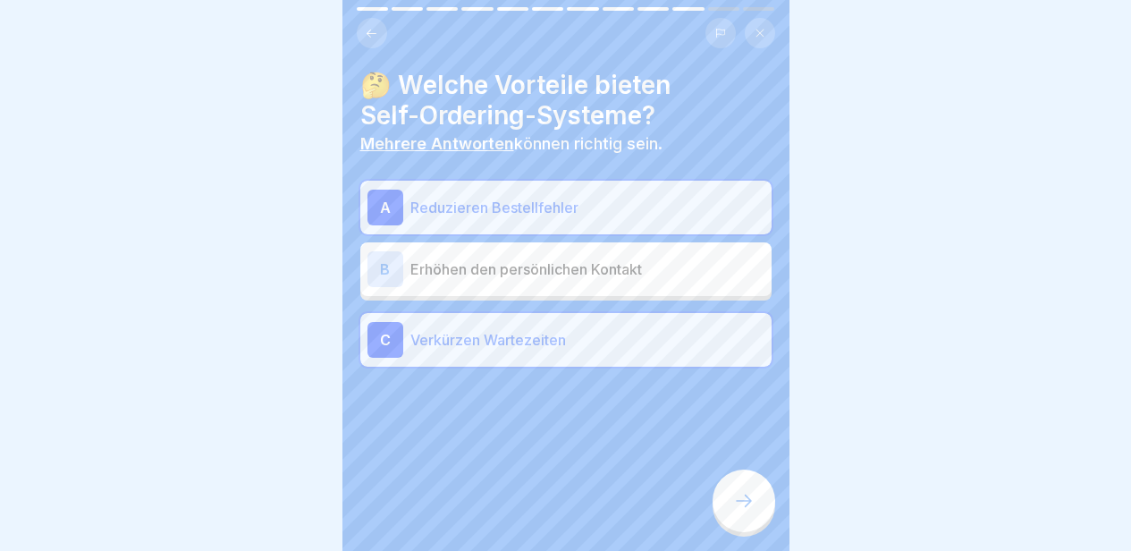
click at [747, 482] on div at bounding box center [744, 500] width 63 height 63
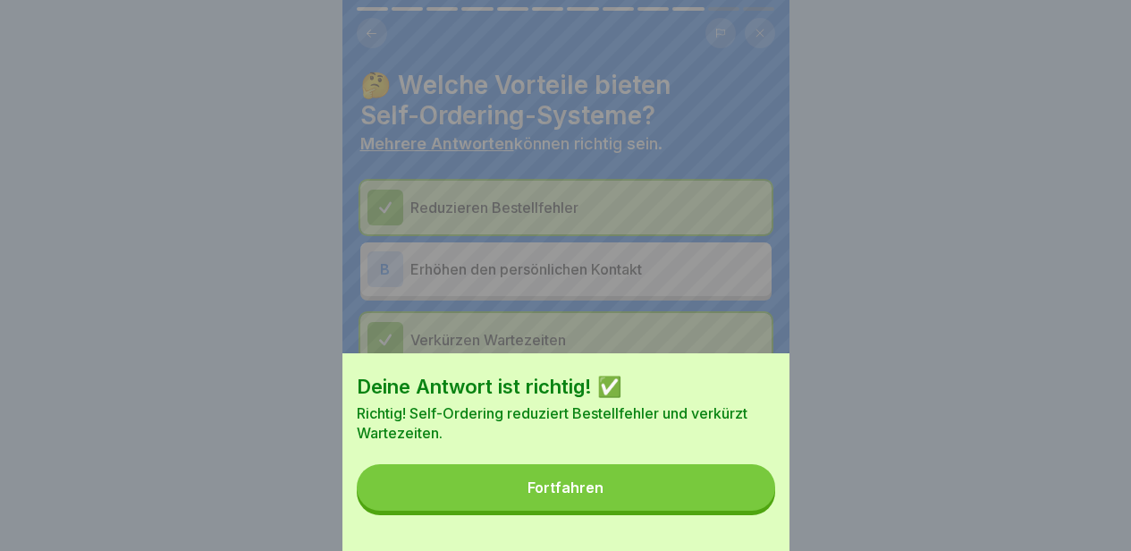
drag, startPoint x: 747, startPoint y: 482, endPoint x: 734, endPoint y: 492, distance: 15.9
click at [734, 492] on button "Fortfahren" at bounding box center [566, 487] width 419 height 47
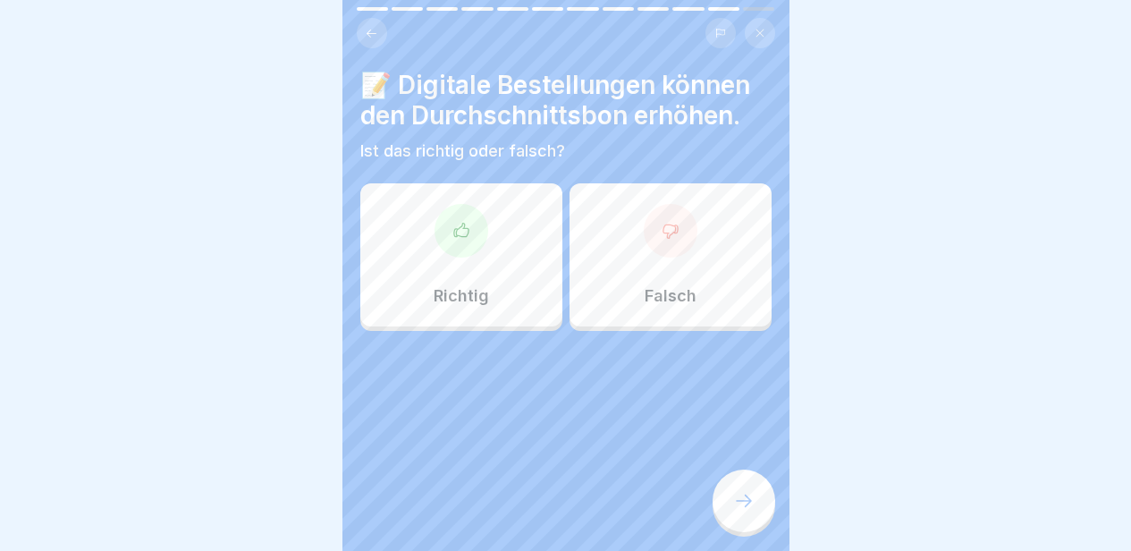
click at [498, 273] on div "Richtig" at bounding box center [461, 254] width 202 height 143
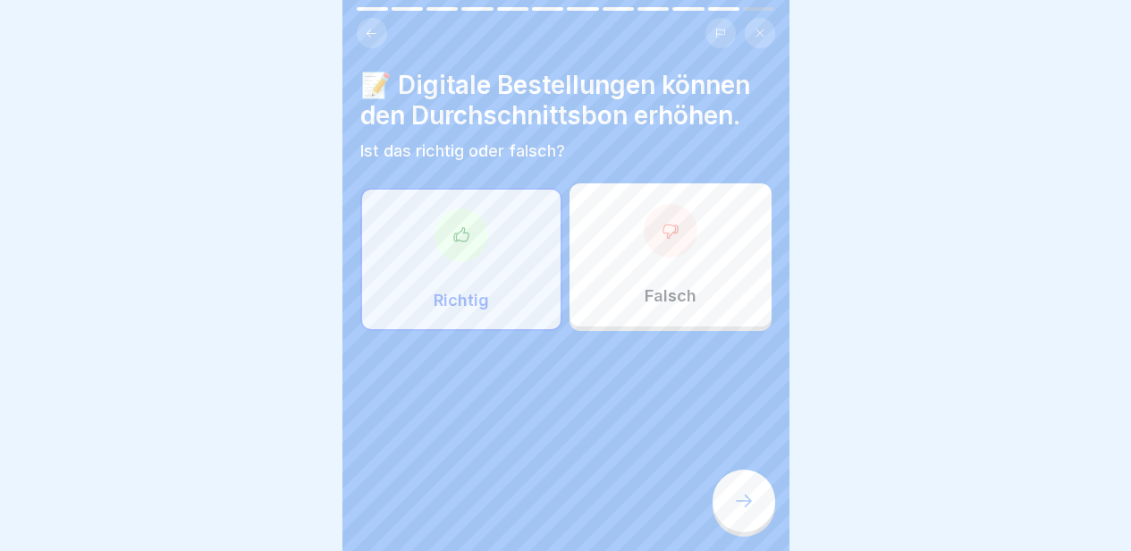
click at [743, 507] on icon at bounding box center [743, 500] width 21 height 21
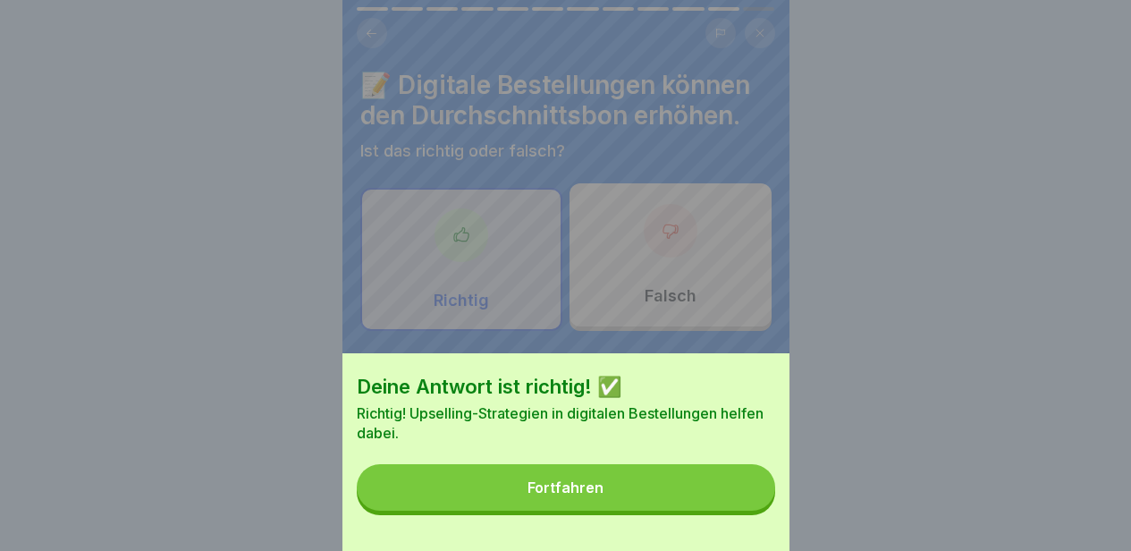
click at [732, 503] on button "Fortfahren" at bounding box center [566, 487] width 419 height 47
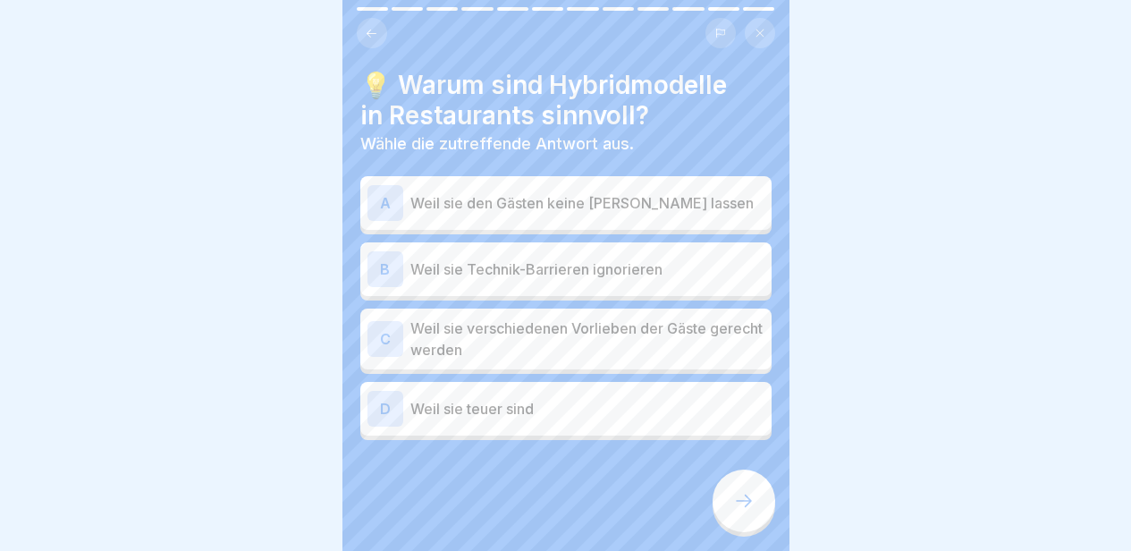
click at [611, 322] on p "Weil sie verschiedenen Vorlieben der Gäste gerecht werden" at bounding box center [587, 338] width 354 height 43
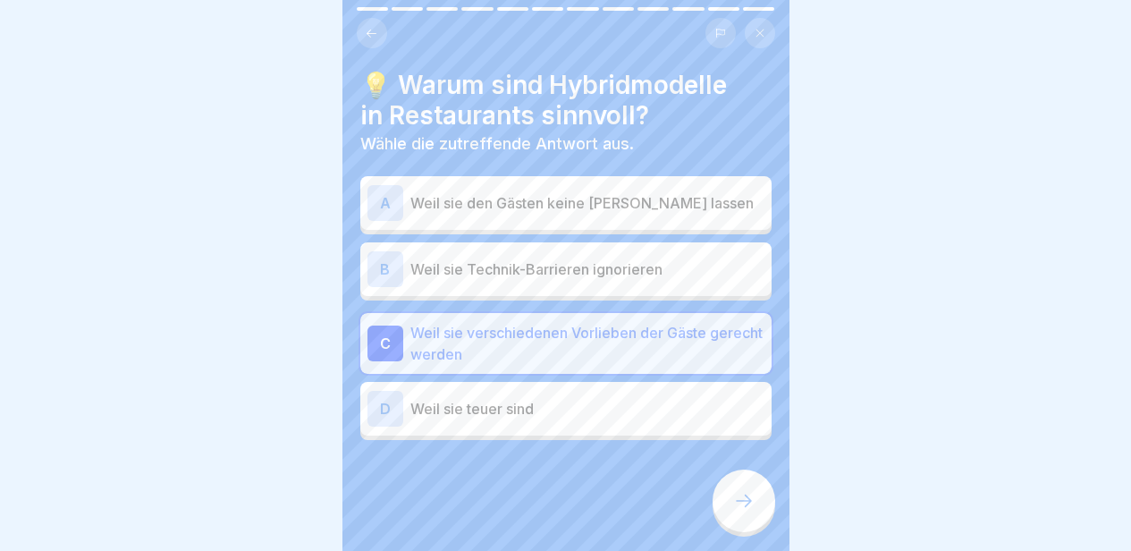
click at [748, 519] on div at bounding box center [744, 500] width 63 height 63
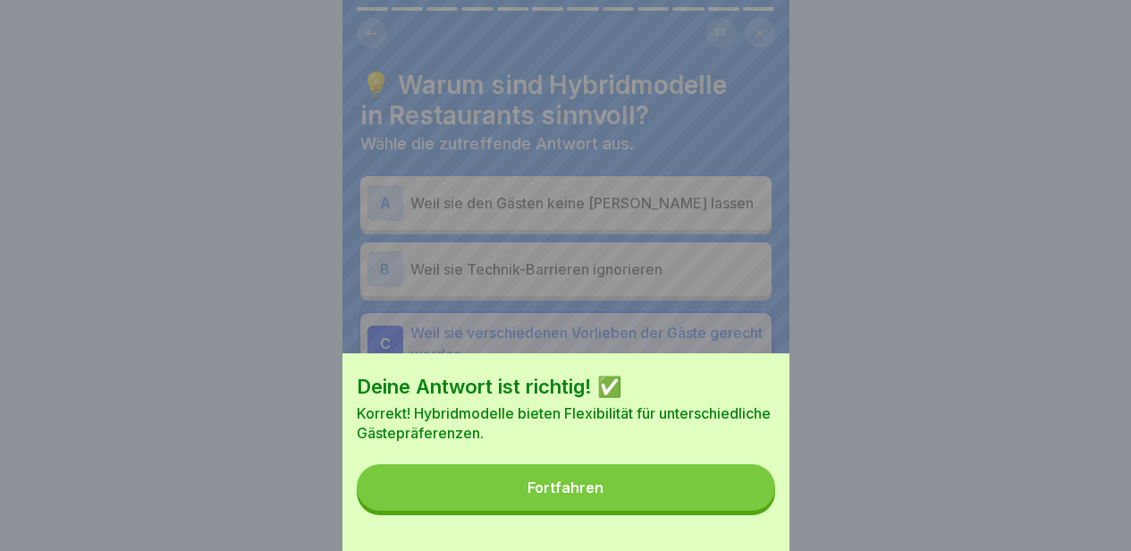
click at [734, 507] on button "Fortfahren" at bounding box center [566, 487] width 419 height 47
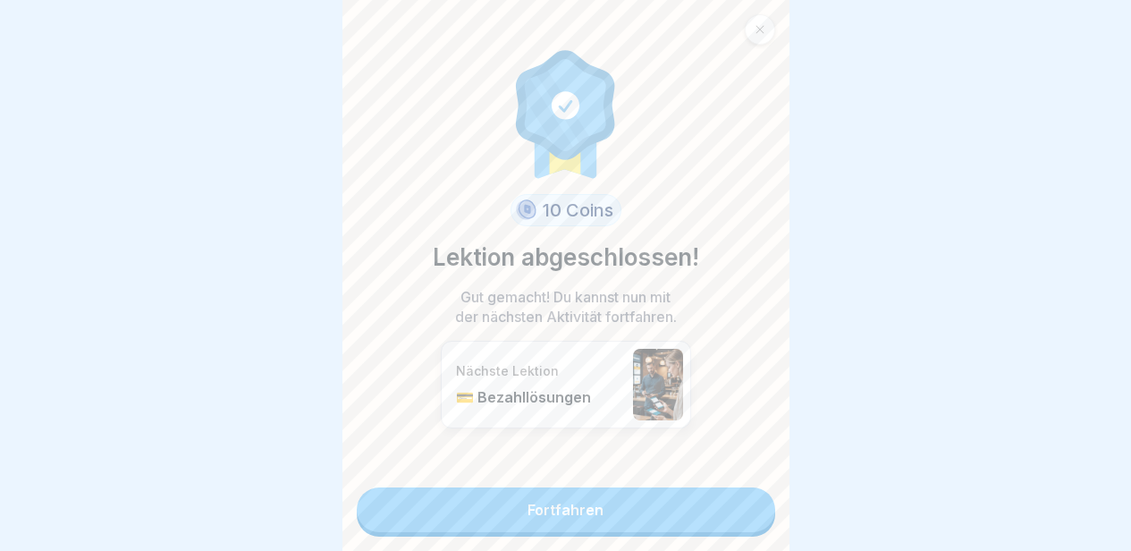
click at [728, 504] on link "Fortfahren" at bounding box center [566, 509] width 419 height 45
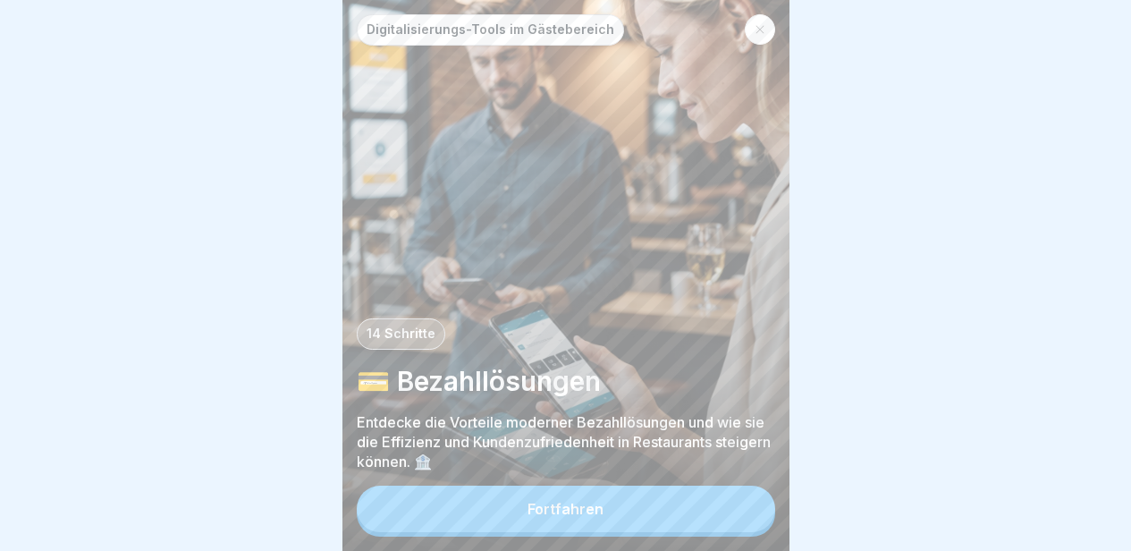
click at [728, 504] on button "Fortfahren" at bounding box center [566, 509] width 419 height 47
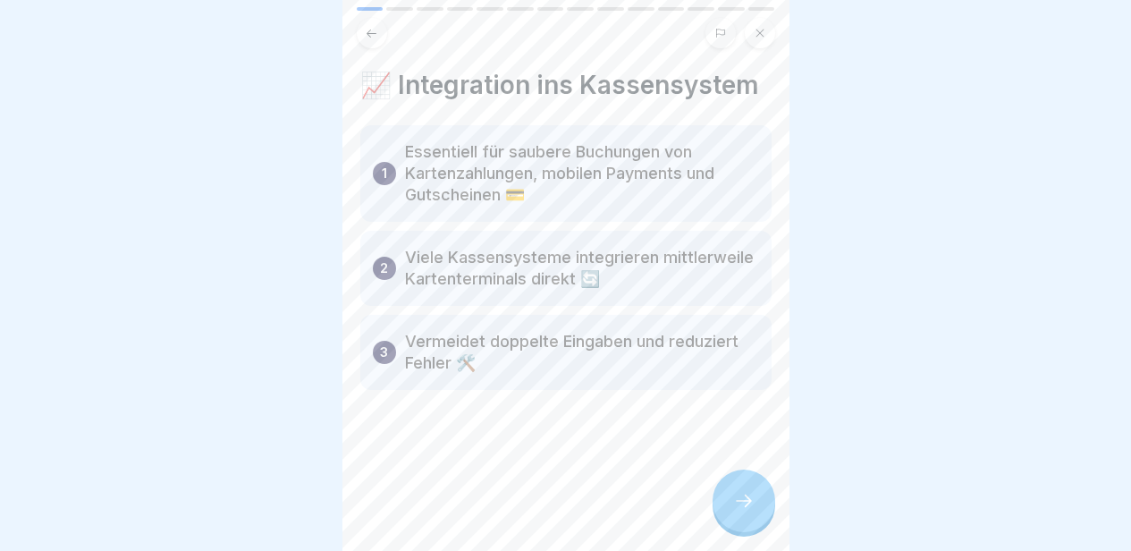
click at [728, 504] on div at bounding box center [744, 500] width 63 height 63
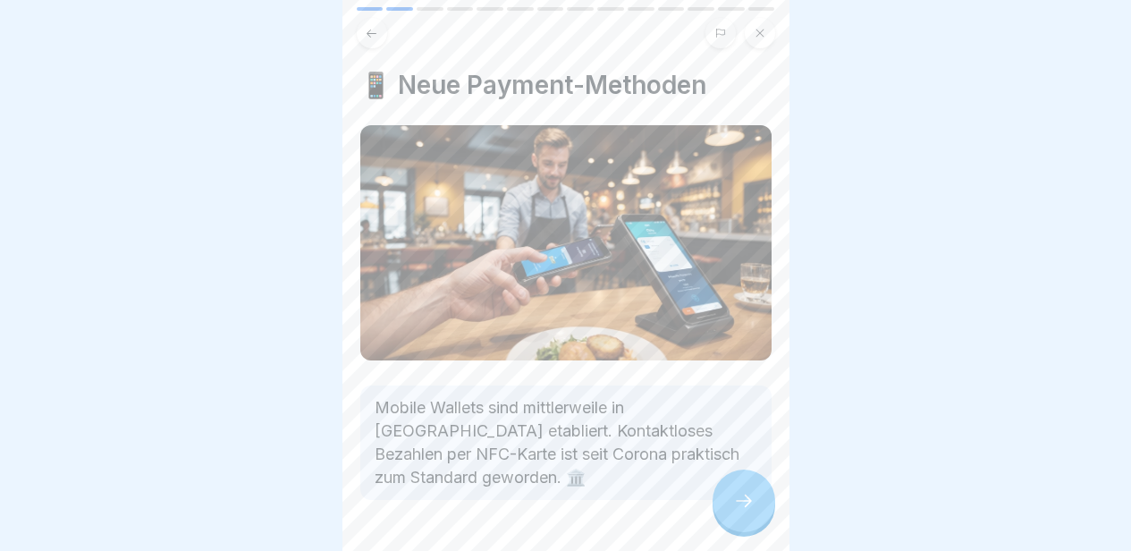
click at [728, 504] on div at bounding box center [744, 500] width 63 height 63
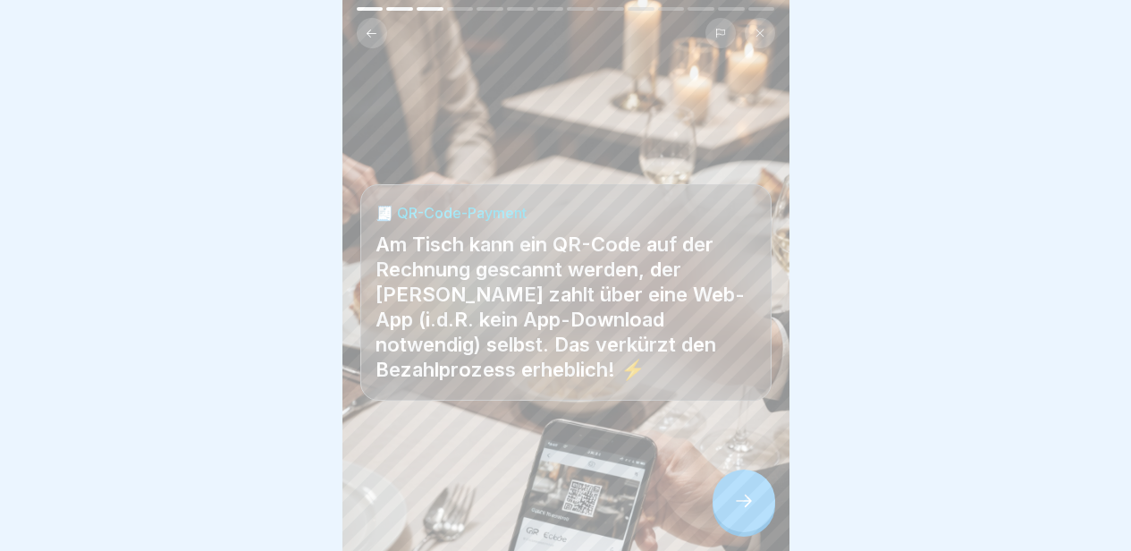
click at [728, 504] on div at bounding box center [744, 500] width 63 height 63
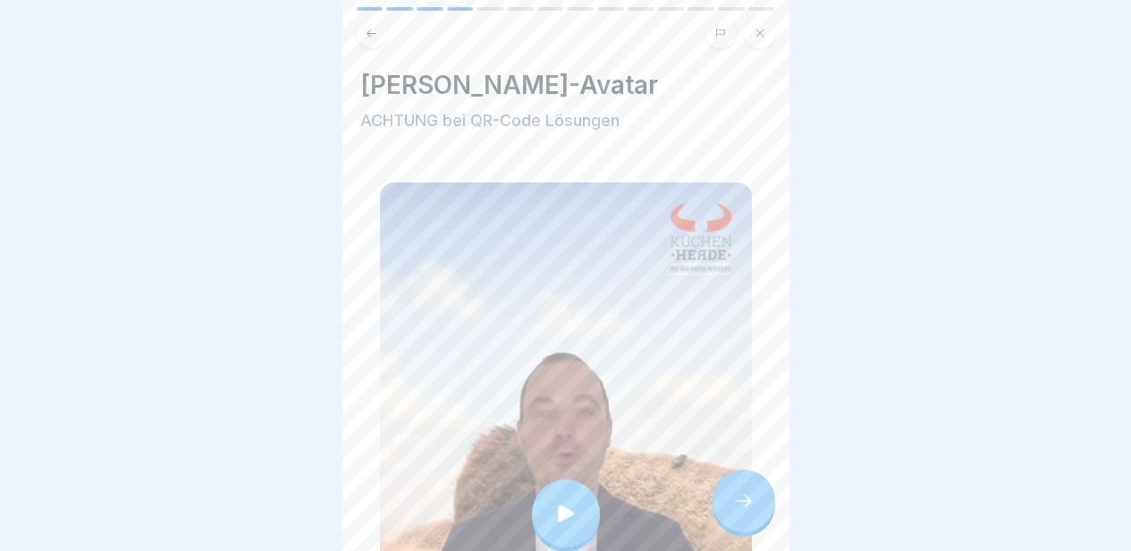
click at [728, 504] on div at bounding box center [744, 500] width 63 height 63
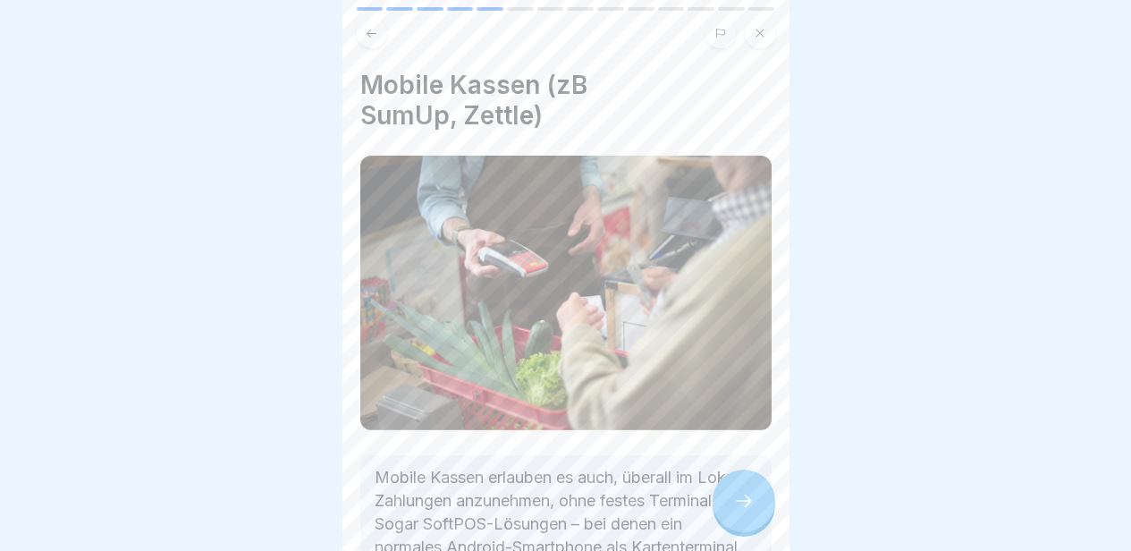
click at [728, 504] on div at bounding box center [744, 500] width 63 height 63
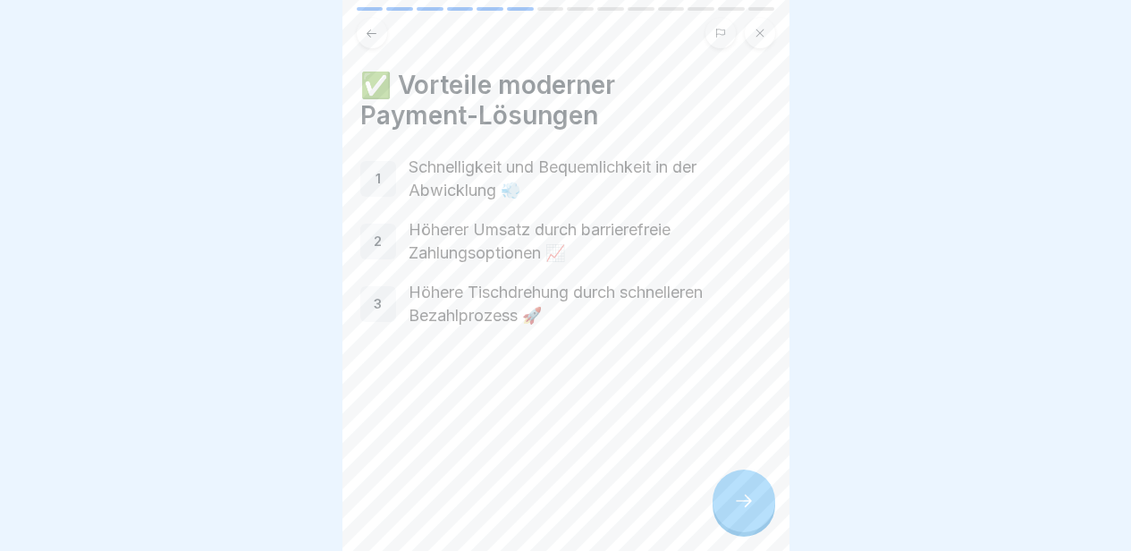
click at [728, 504] on div at bounding box center [744, 500] width 63 height 63
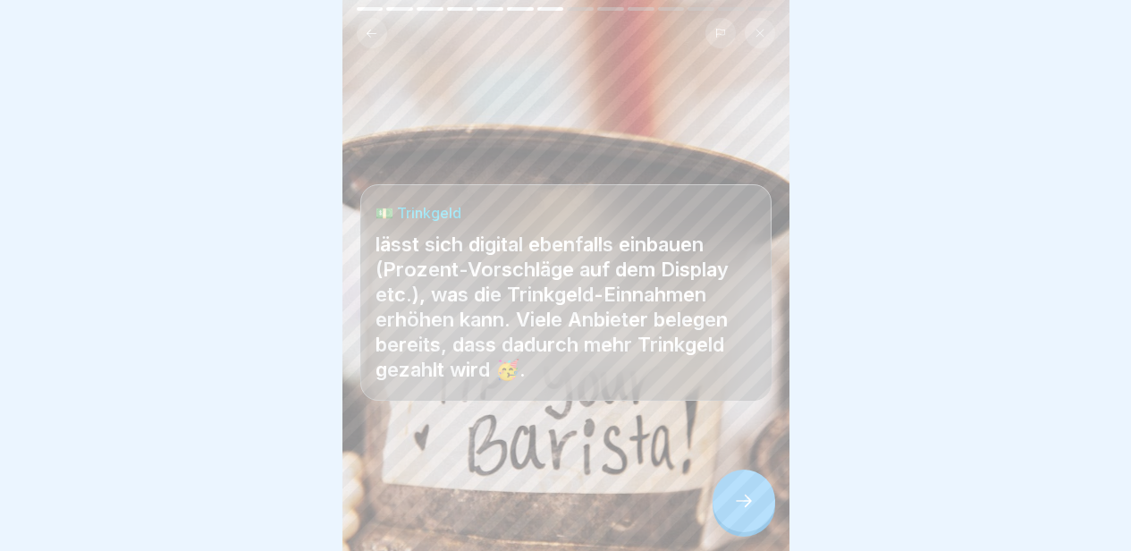
click at [728, 503] on div at bounding box center [744, 500] width 63 height 63
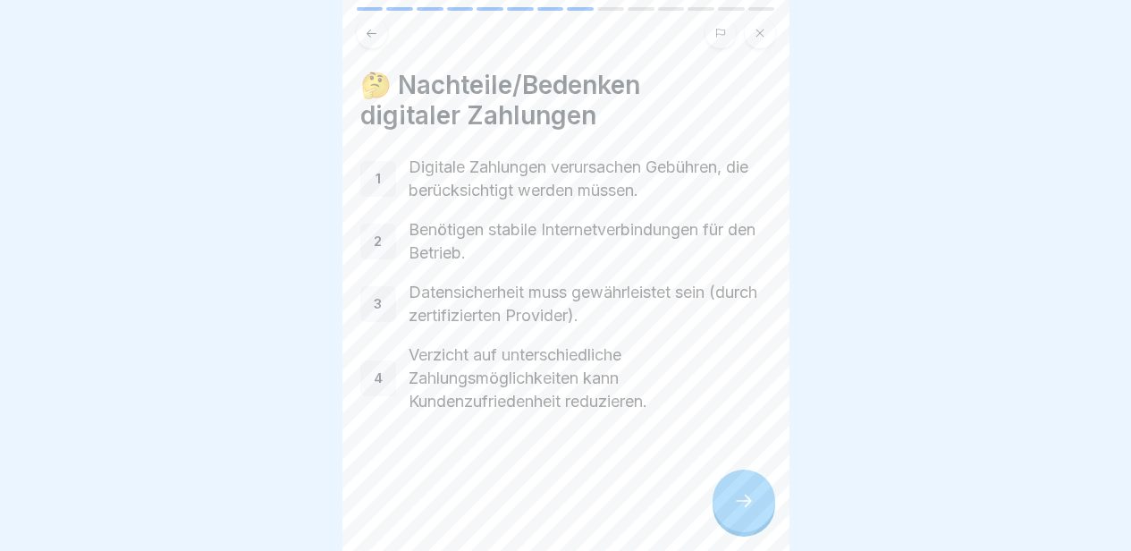
click at [728, 503] on div at bounding box center [744, 500] width 63 height 63
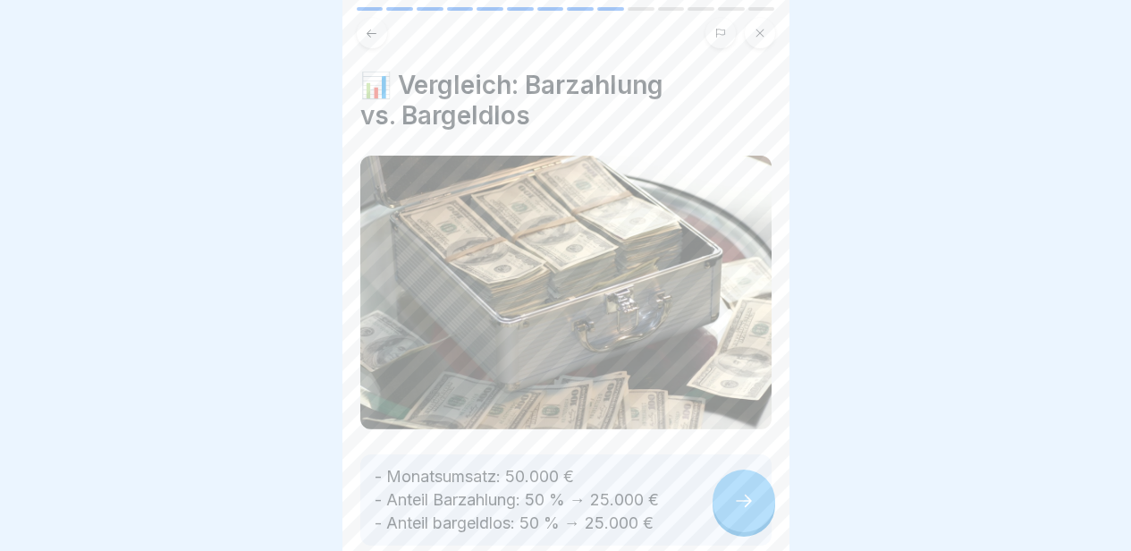
click at [727, 503] on div at bounding box center [744, 500] width 63 height 63
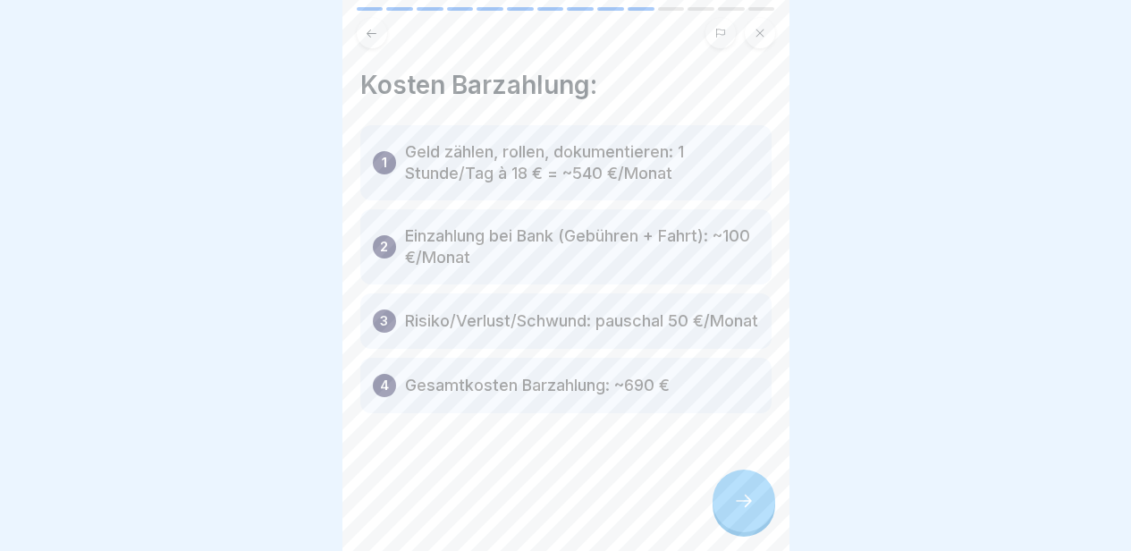
click at [727, 503] on div at bounding box center [744, 500] width 63 height 63
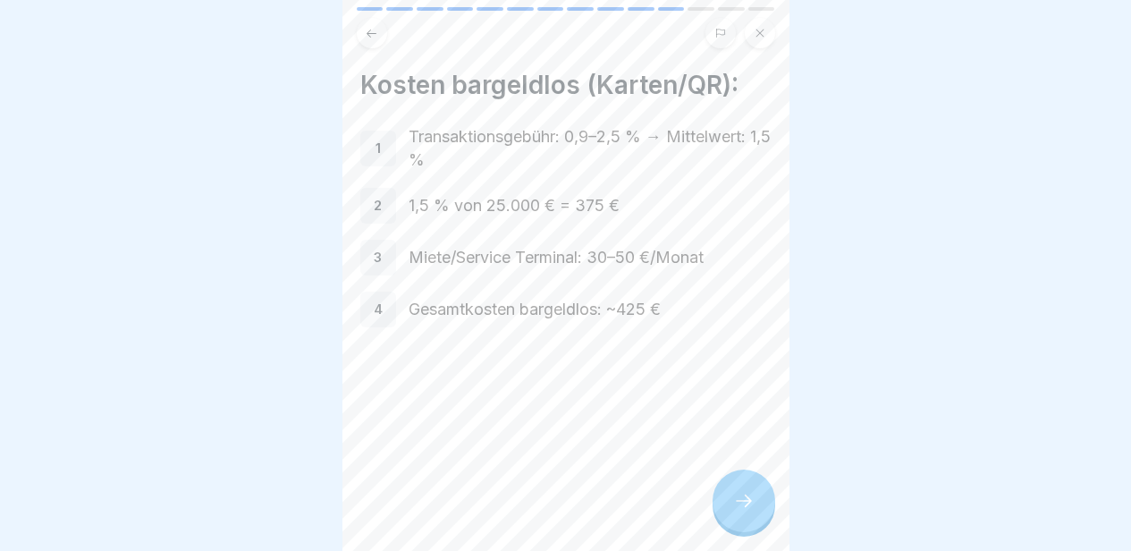
click at [727, 503] on div at bounding box center [744, 500] width 63 height 63
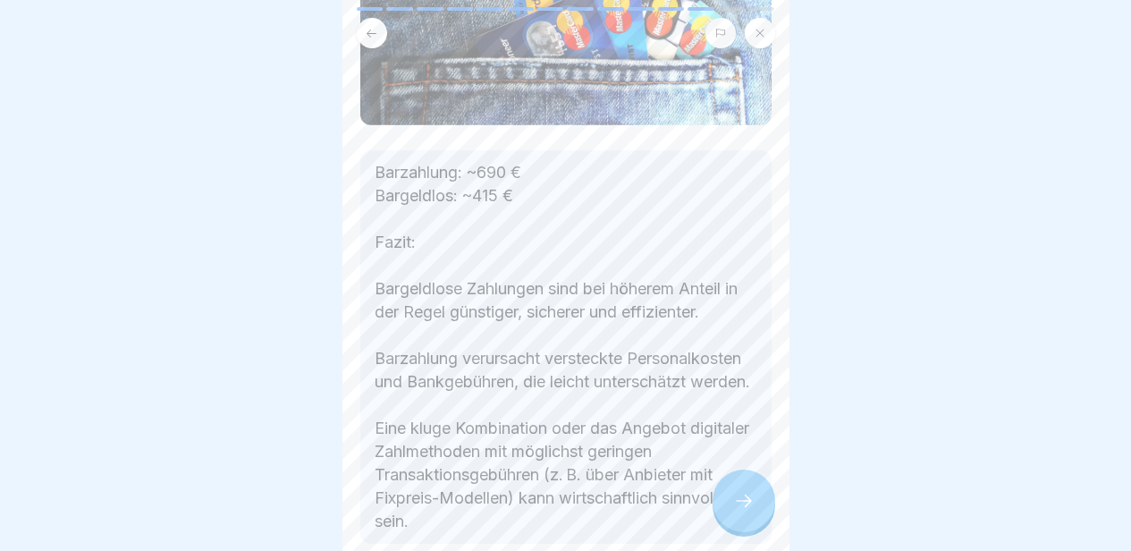
scroll to position [274, 0]
click at [751, 511] on icon at bounding box center [743, 500] width 21 height 21
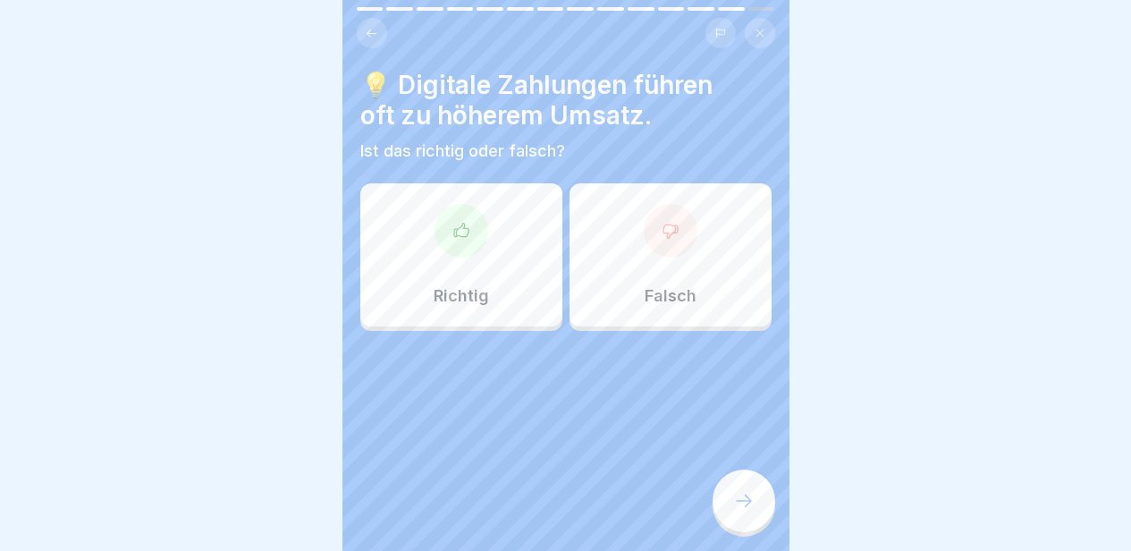
click at [501, 255] on div "Richtig" at bounding box center [461, 254] width 202 height 143
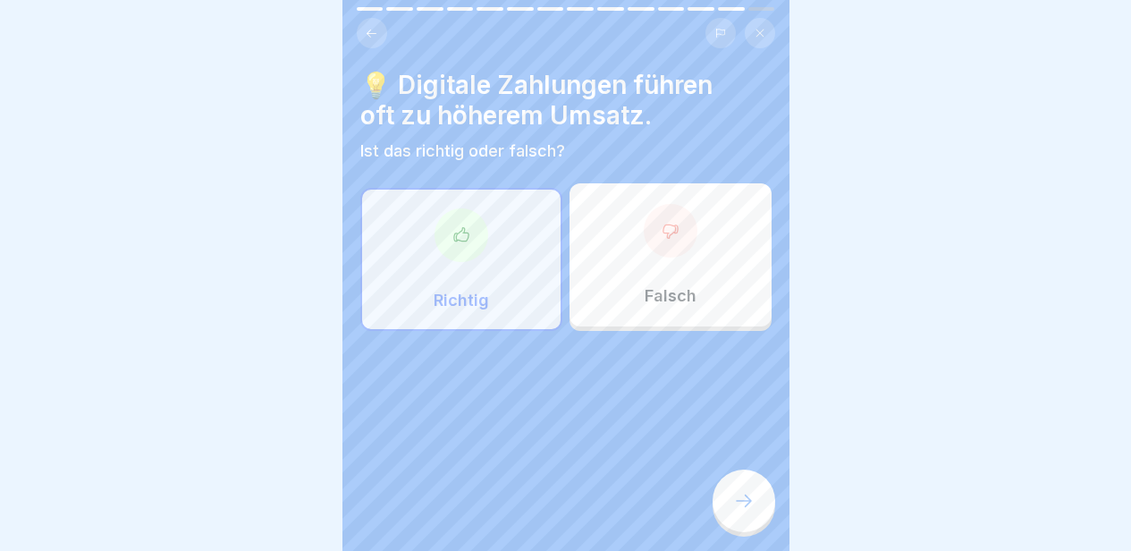
click at [729, 506] on div at bounding box center [744, 500] width 63 height 63
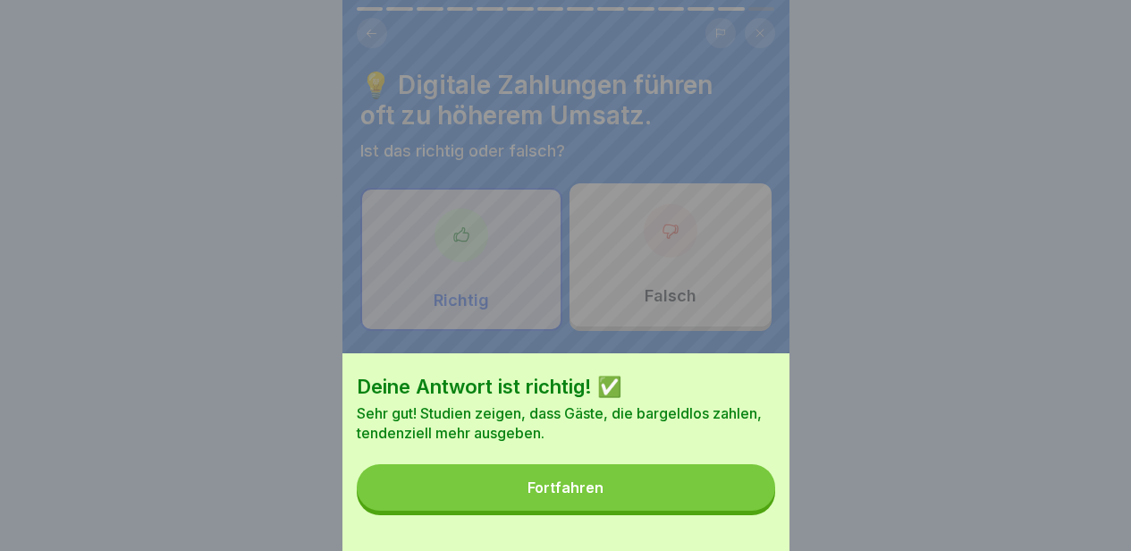
click at [724, 503] on button "Fortfahren" at bounding box center [566, 487] width 419 height 47
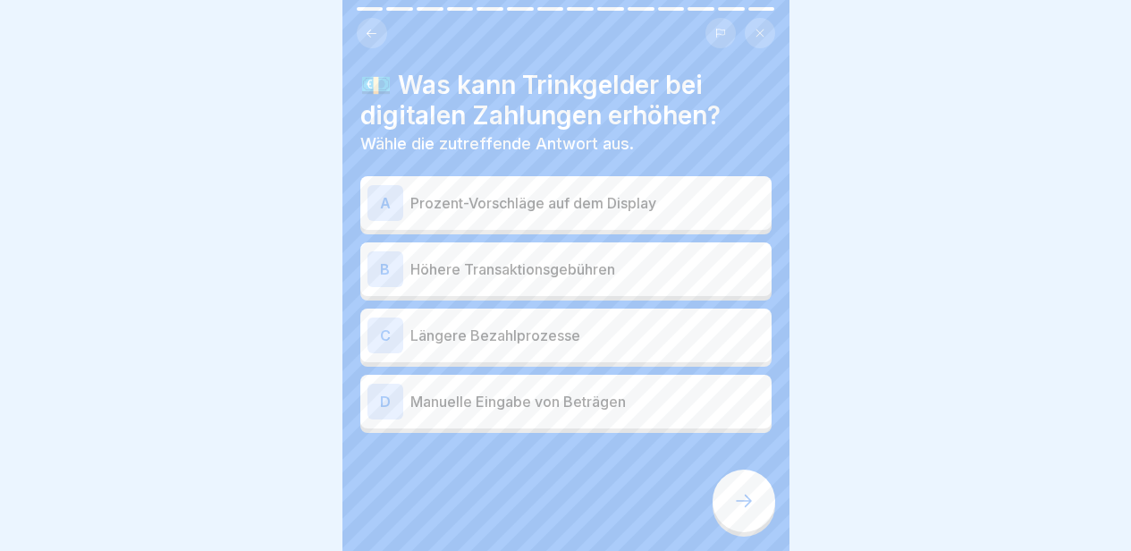
click at [612, 193] on p "Prozent-Vorschläge auf dem Display" at bounding box center [587, 202] width 354 height 21
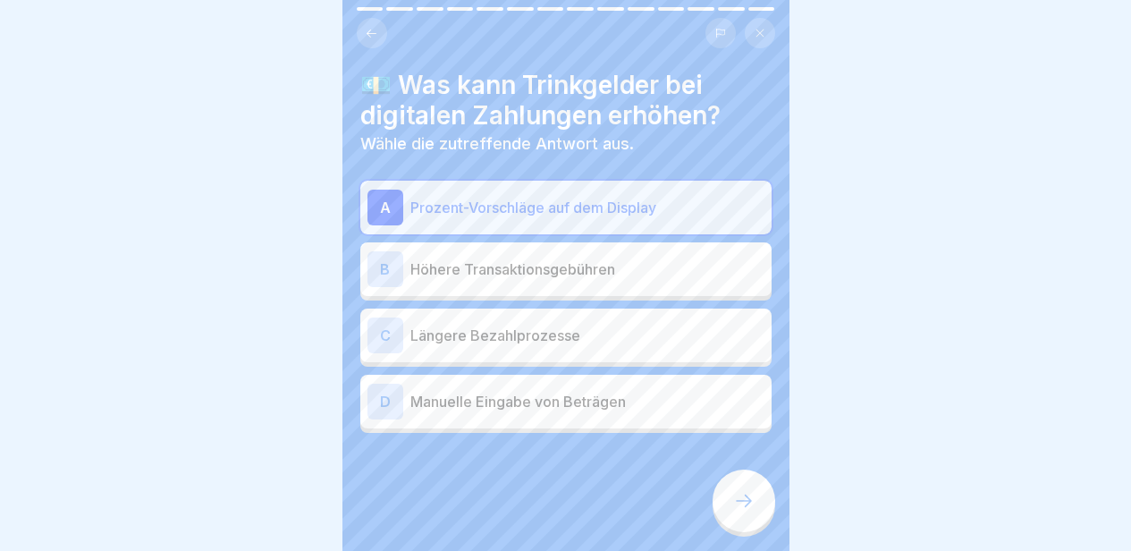
click at [744, 516] on div at bounding box center [744, 500] width 63 height 63
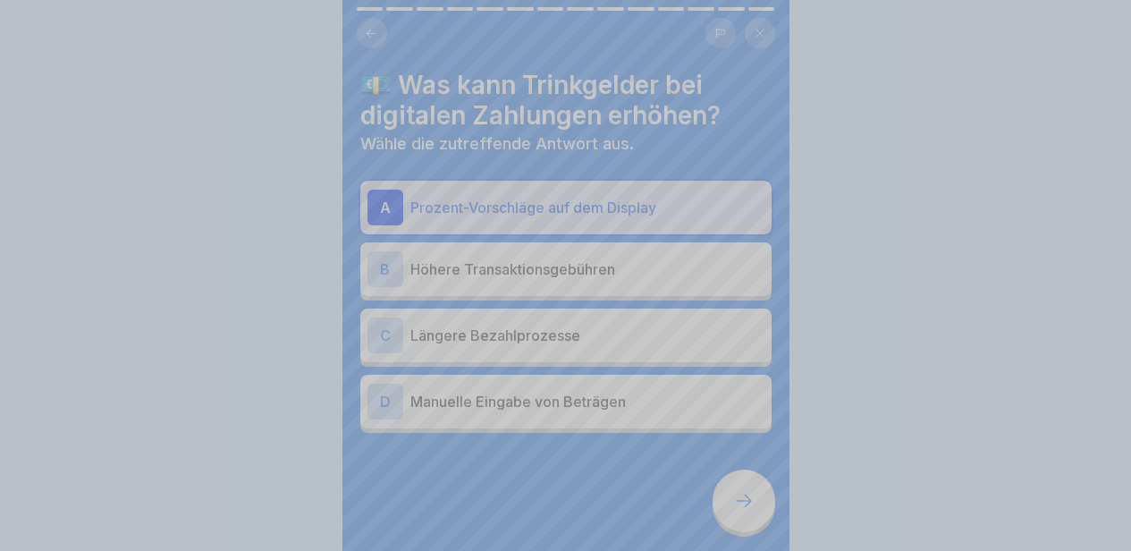
click at [744, 516] on div "Deine Antwort ist richtig! ✅ Richtig! Prozent-Vorschläge auf dem Display können…" at bounding box center [566, 534] width 447 height 551
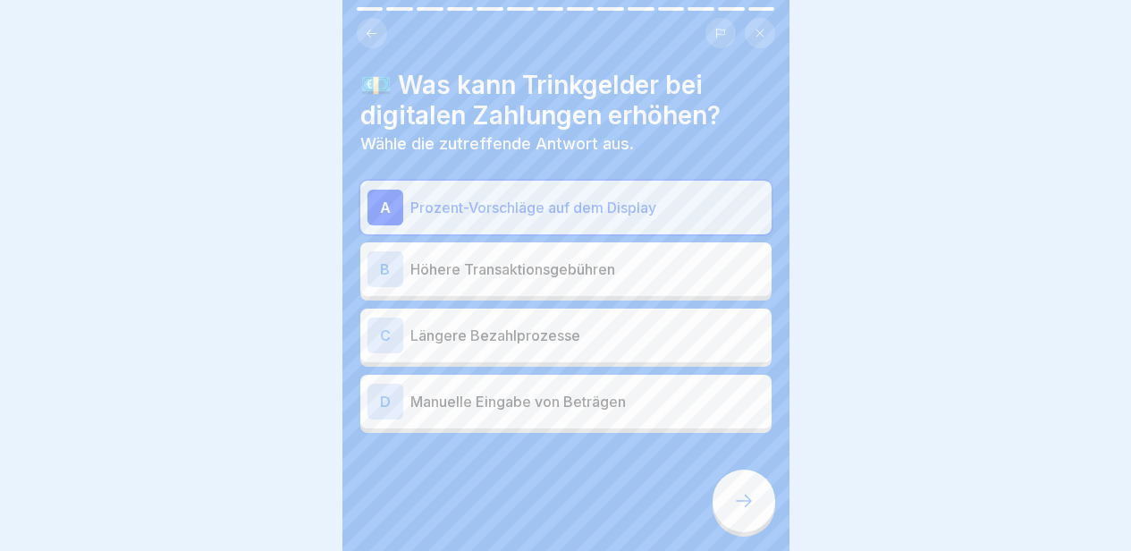
click at [744, 516] on div "Deine Antwort ist richtig! ✅ Richtig! Prozent-Vorschläge auf dem Display können…" at bounding box center [565, 275] width 1131 height 551
click at [744, 516] on div at bounding box center [744, 500] width 63 height 63
click at [742, 503] on icon at bounding box center [743, 500] width 21 height 21
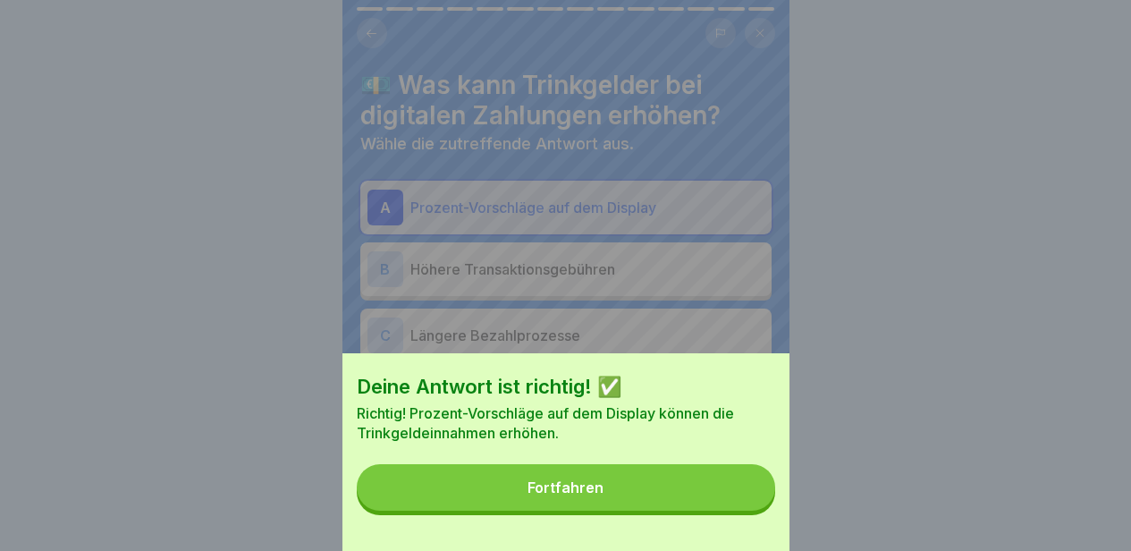
click at [685, 485] on button "Fortfahren" at bounding box center [566, 487] width 419 height 47
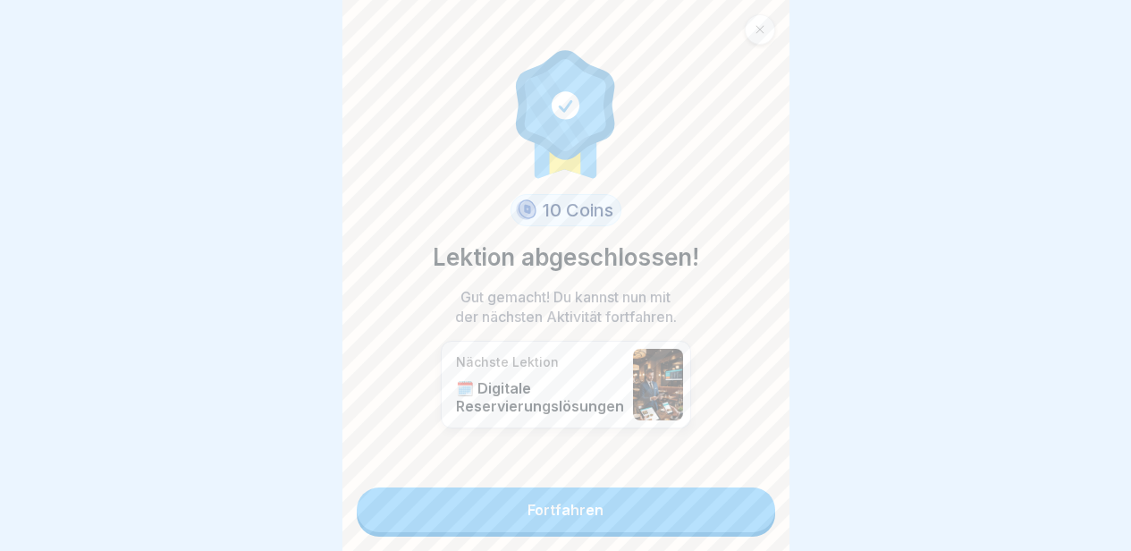
click at [678, 495] on link "Fortfahren" at bounding box center [566, 509] width 419 height 45
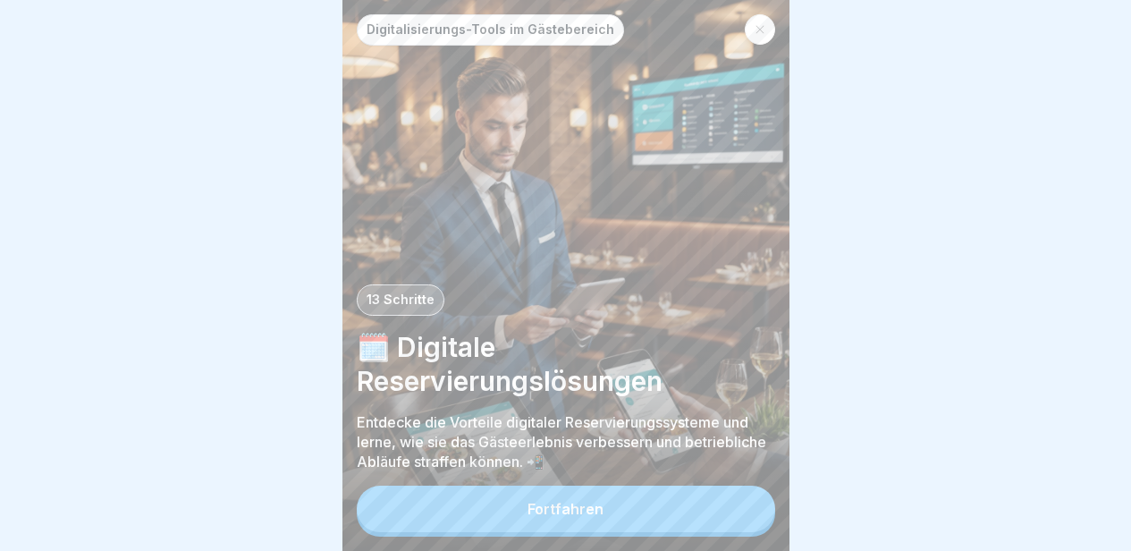
click at [678, 495] on button "Fortfahren" at bounding box center [566, 509] width 419 height 47
